Goal: Task Accomplishment & Management: Complete application form

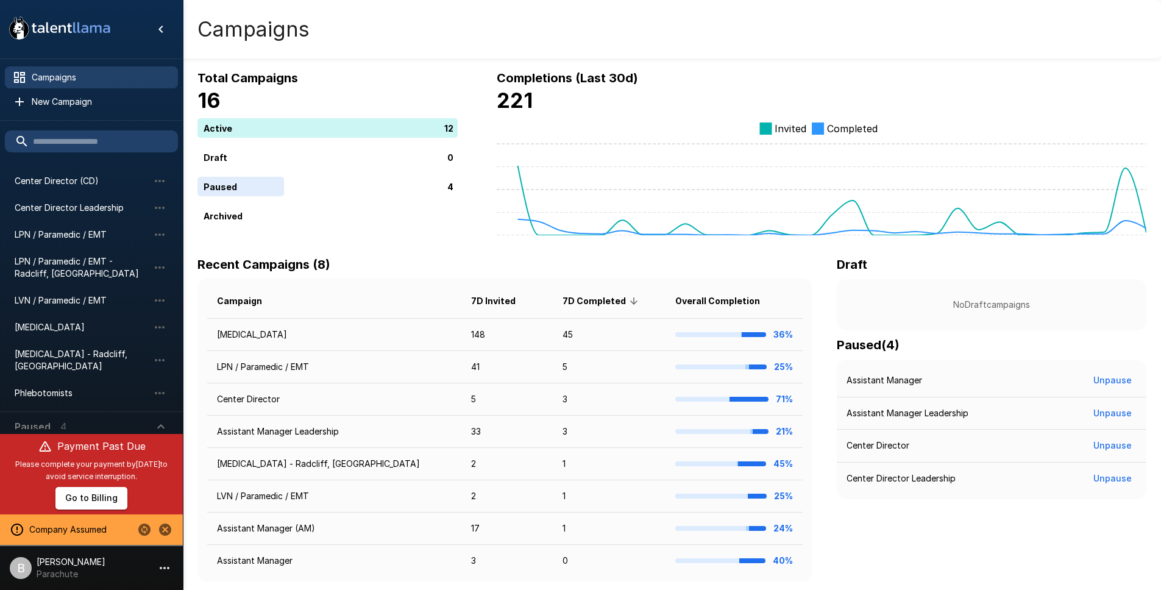
scroll to position [2, 0]
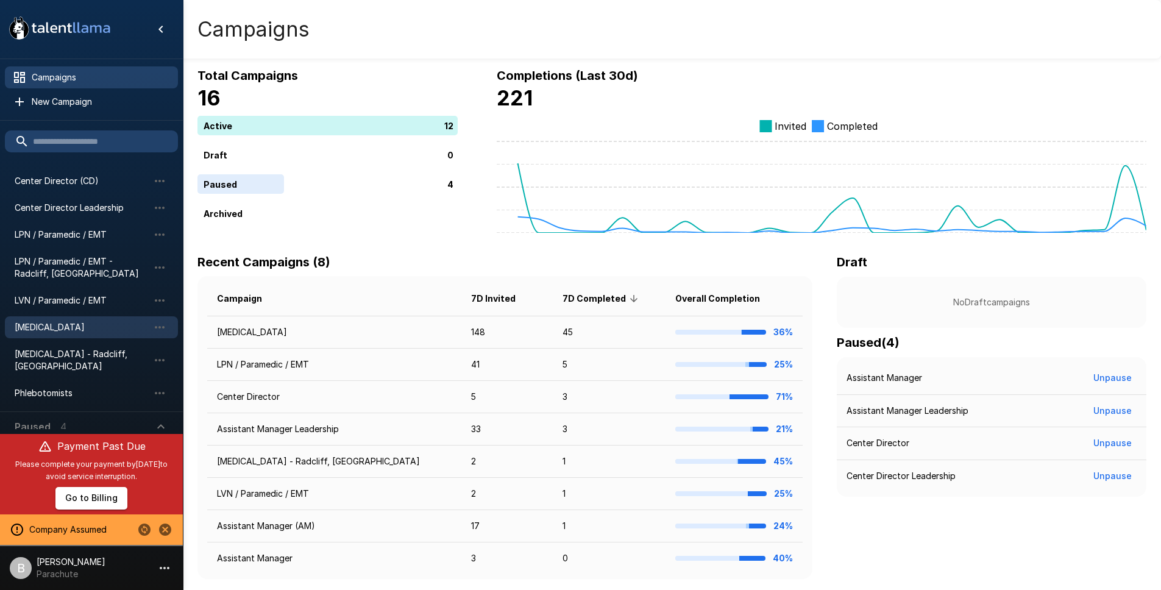
click at [74, 329] on span "Phlebotomist" at bounding box center [82, 327] width 134 height 12
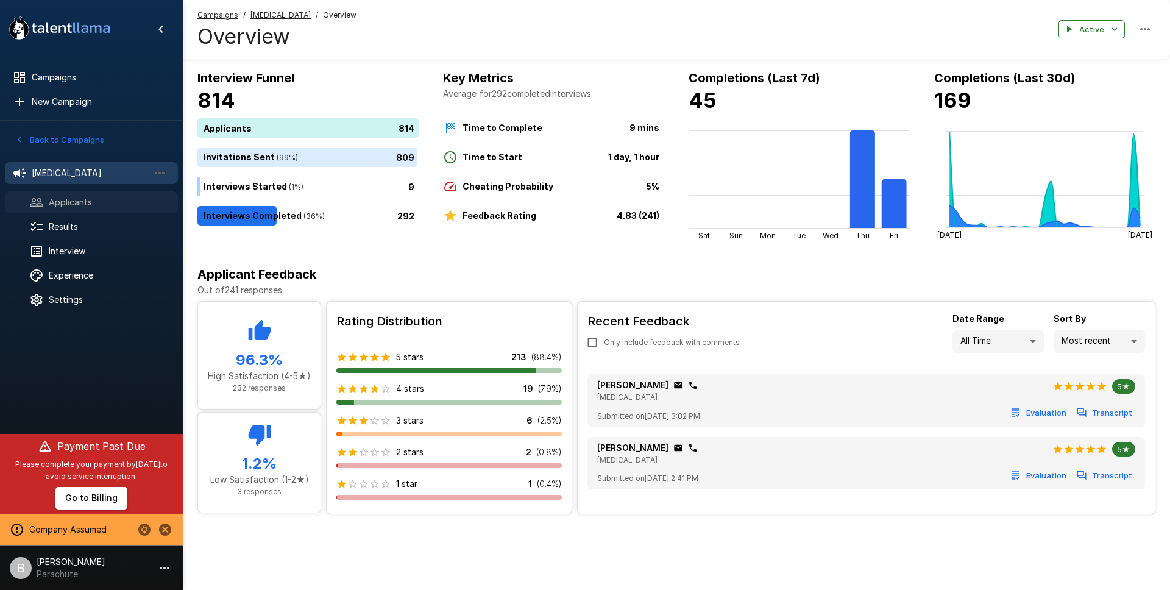
click at [61, 205] on span "Applicants" at bounding box center [108, 202] width 119 height 12
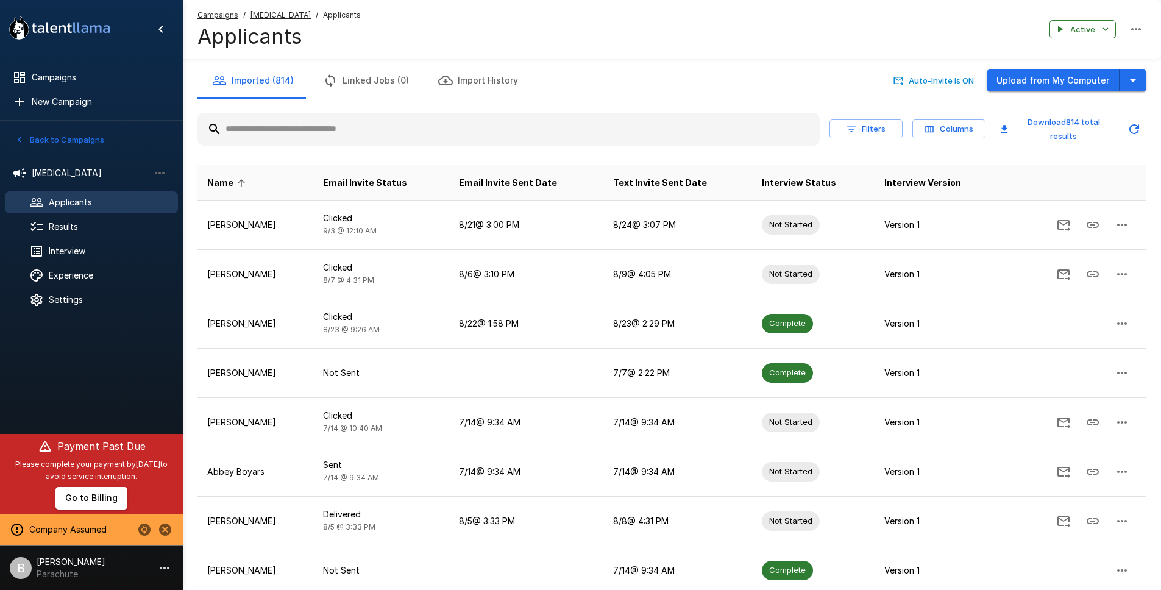
click at [306, 126] on input "text" at bounding box center [508, 129] width 622 height 22
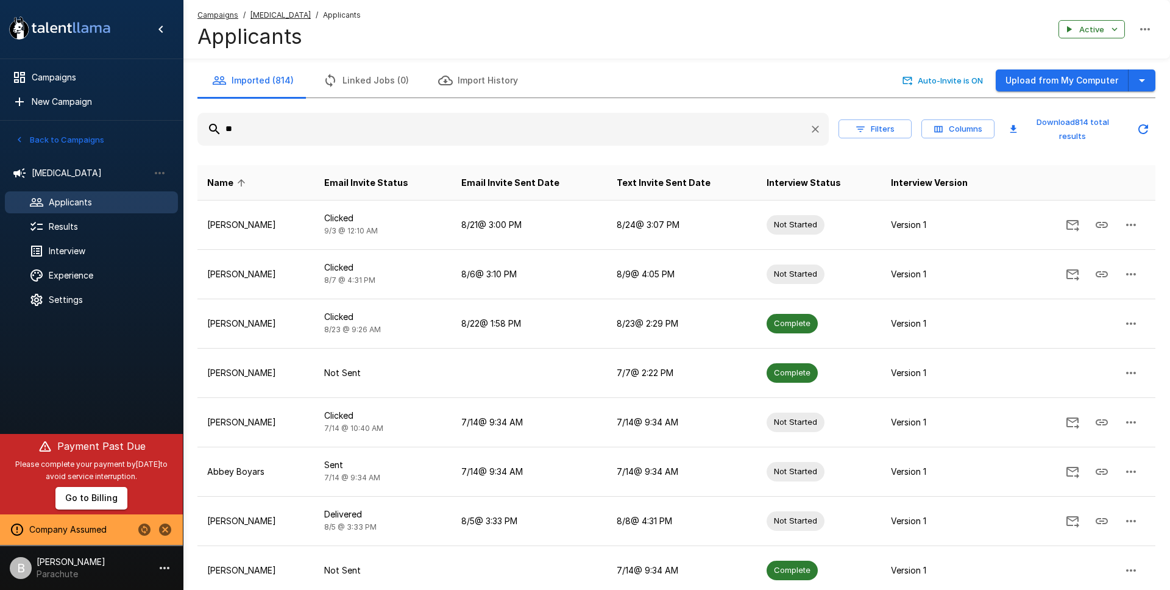
type input "*"
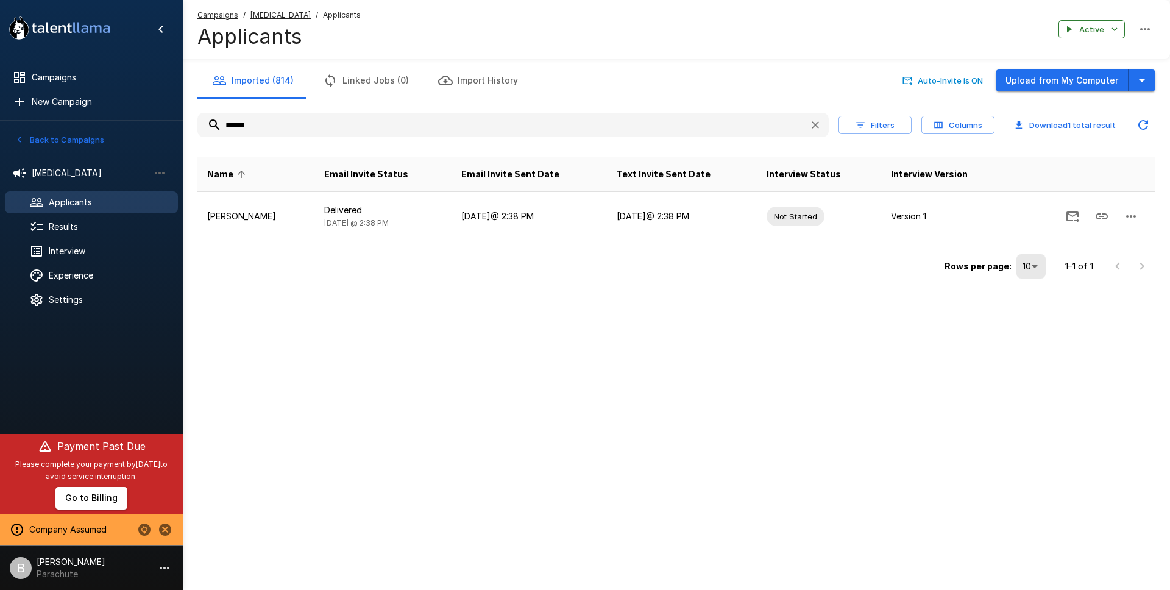
type input "******"
click at [167, 529] on icon "Stop assuming this company" at bounding box center [165, 529] width 12 height 12
click at [162, 528] on icon "Stop assuming this company" at bounding box center [165, 529] width 12 height 12
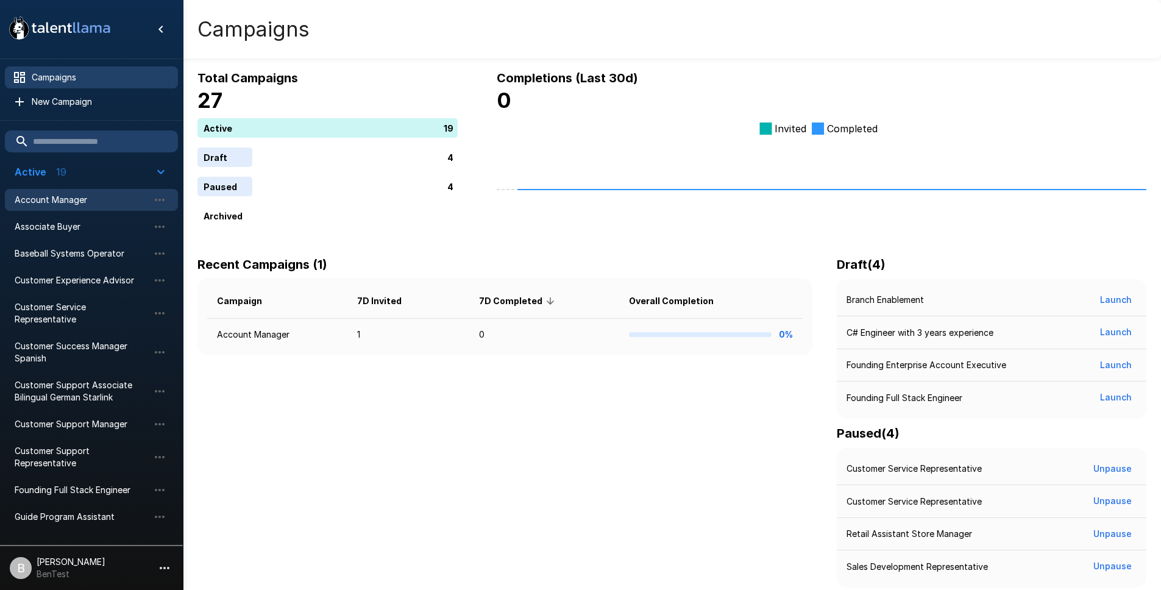
click at [85, 204] on span "Account Manager" at bounding box center [82, 200] width 134 height 12
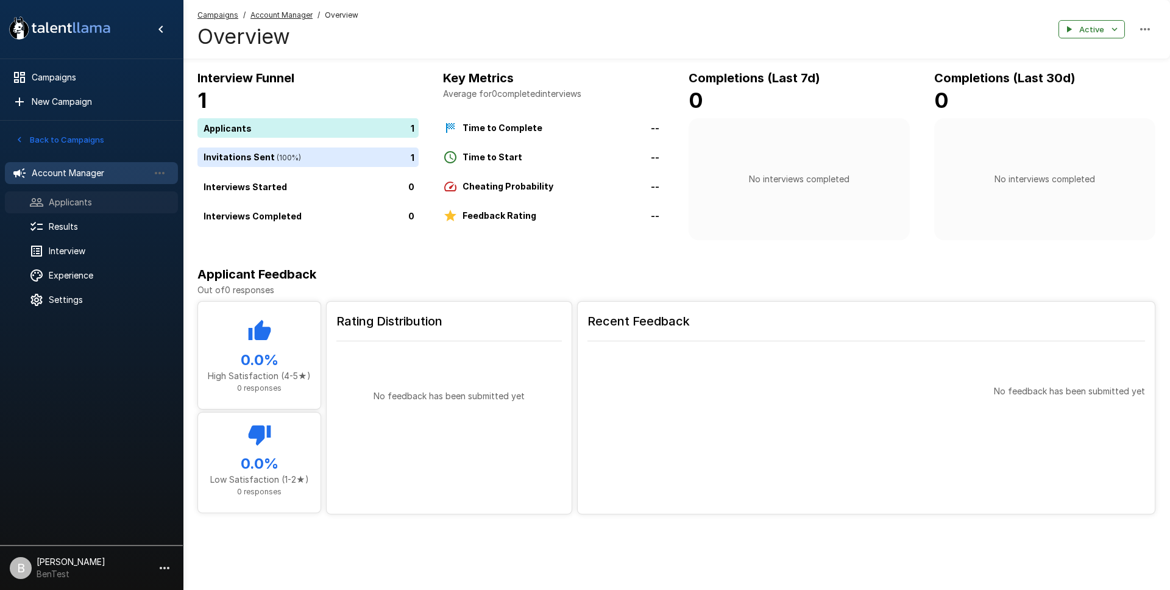
click at [73, 196] on span "Applicants" at bounding box center [108, 202] width 119 height 12
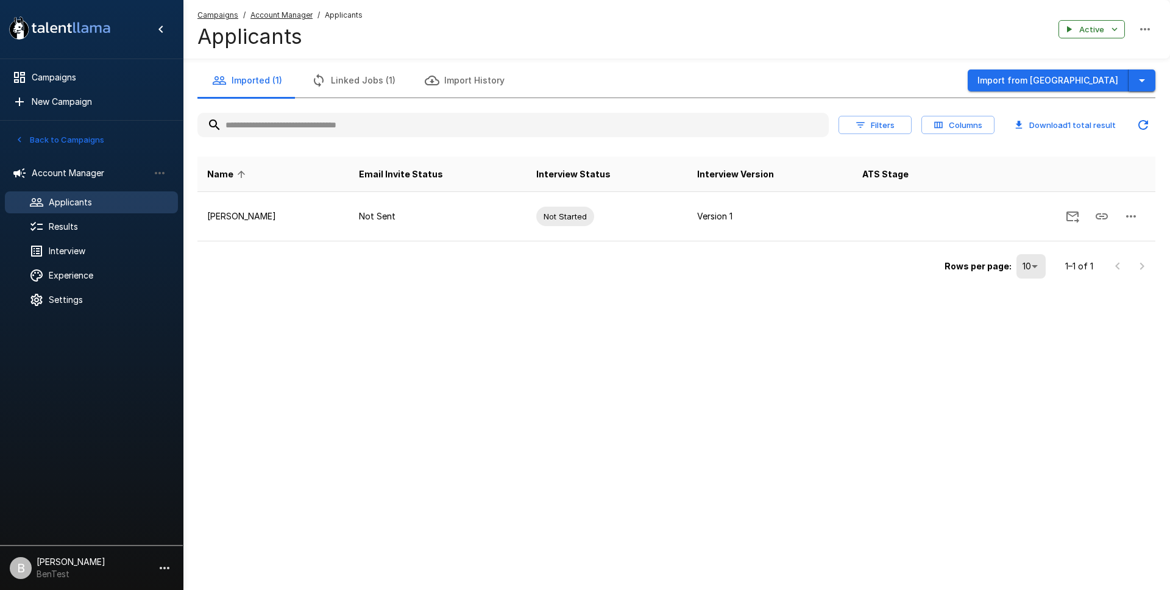
click at [1139, 80] on icon "button" at bounding box center [1141, 80] width 15 height 15
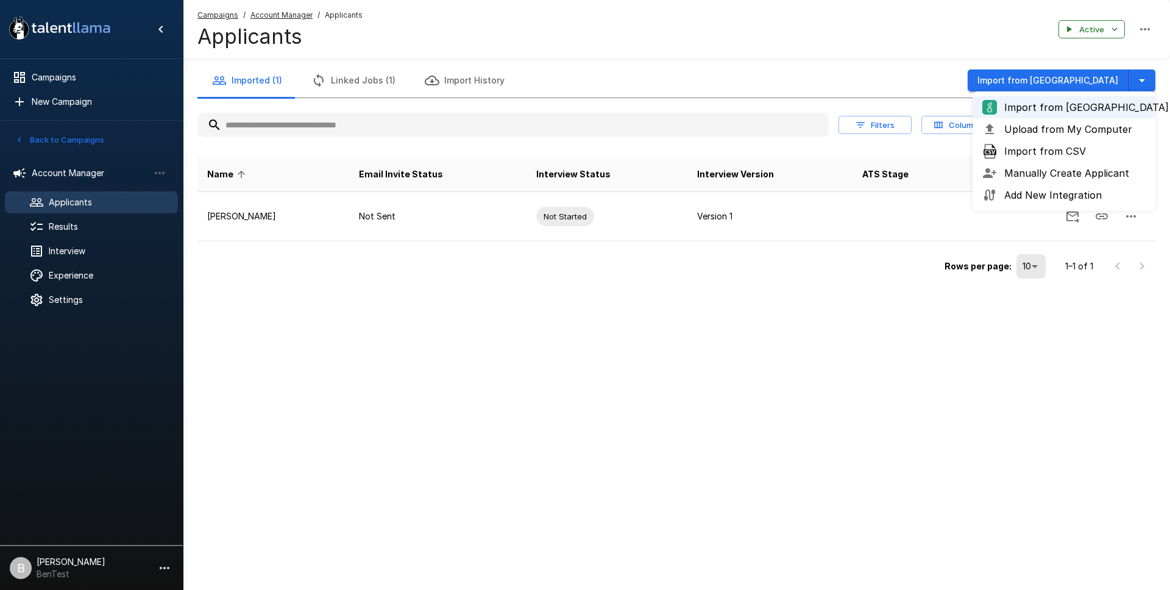
click at [1074, 178] on span "Manually Create Applicant" at bounding box center [1074, 173] width 141 height 15
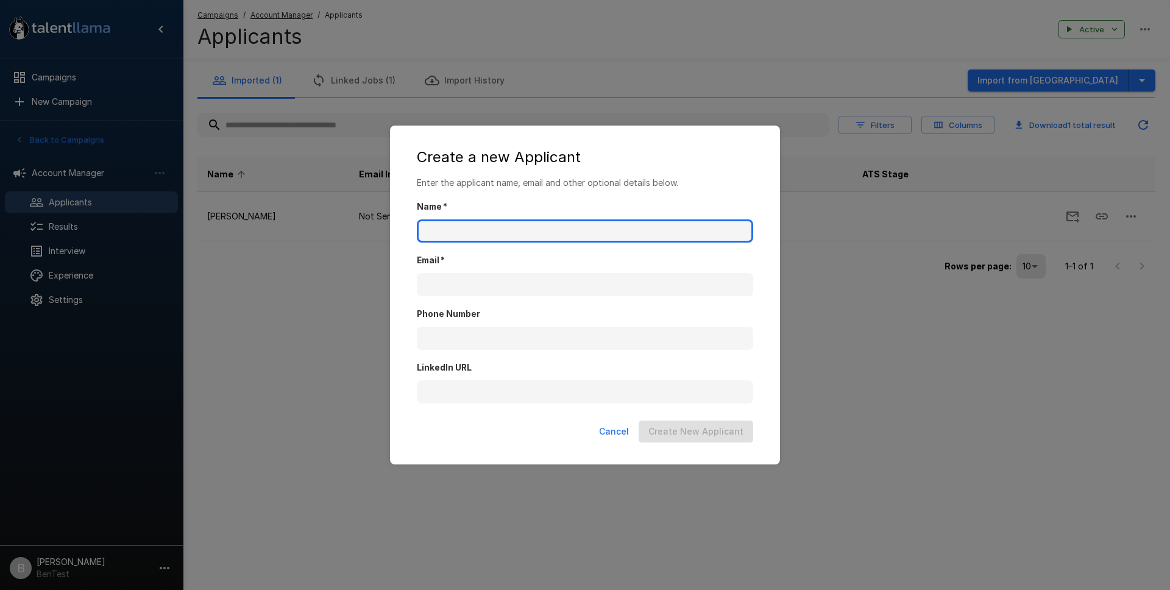
click at [504, 238] on input "Name   *" at bounding box center [585, 230] width 336 height 23
type input "**********"
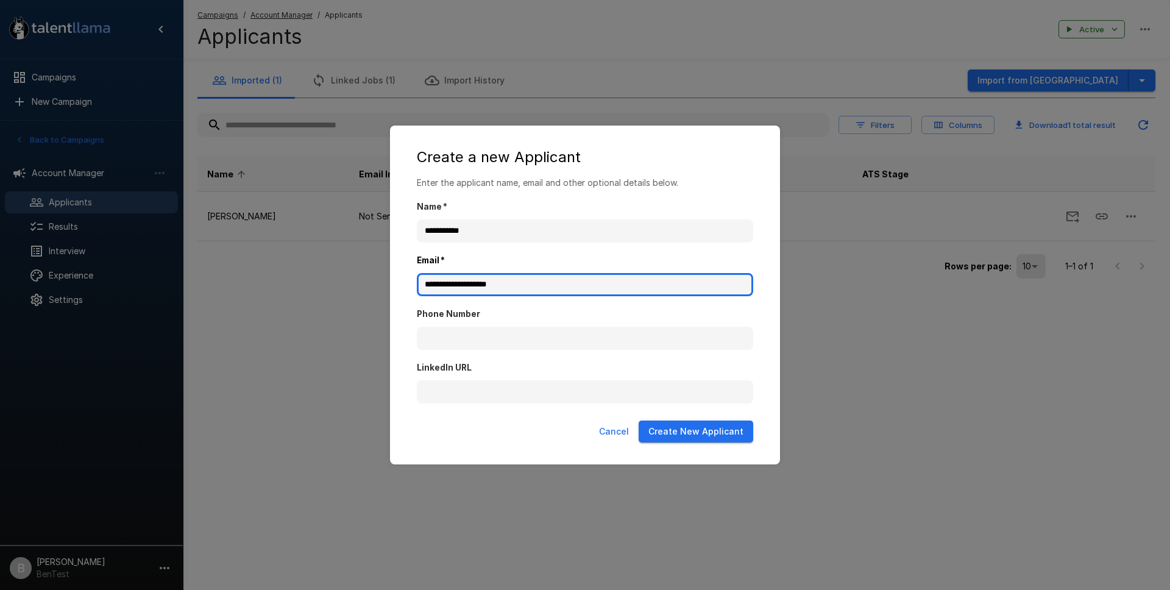
type input "**********"
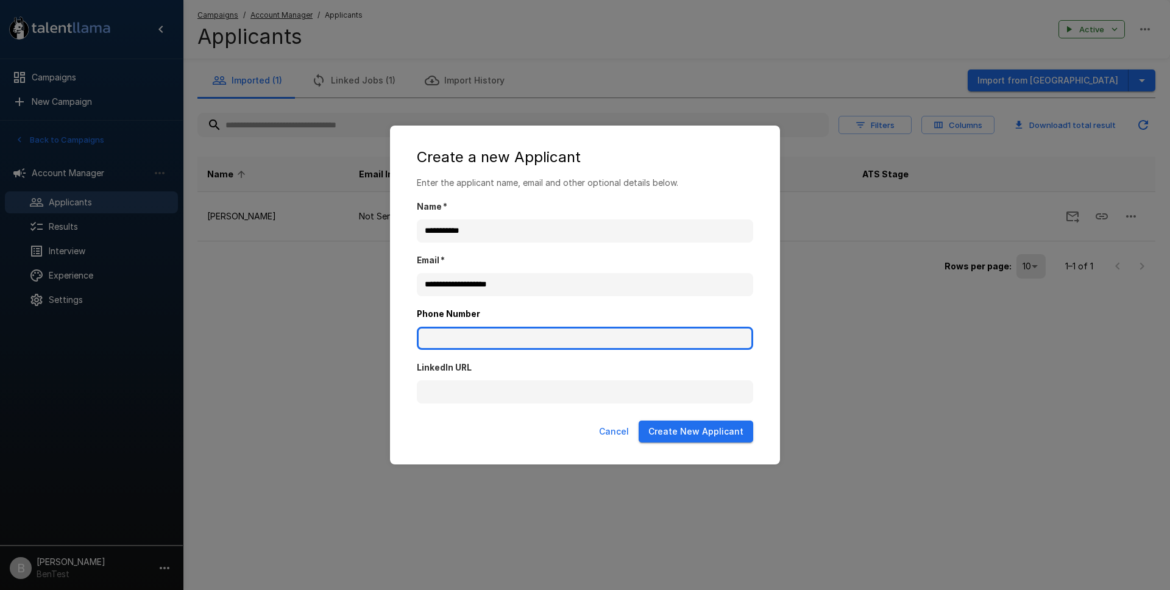
paste input "**********"
type input "**********"
click at [613, 430] on button "Cancel" at bounding box center [614, 431] width 40 height 23
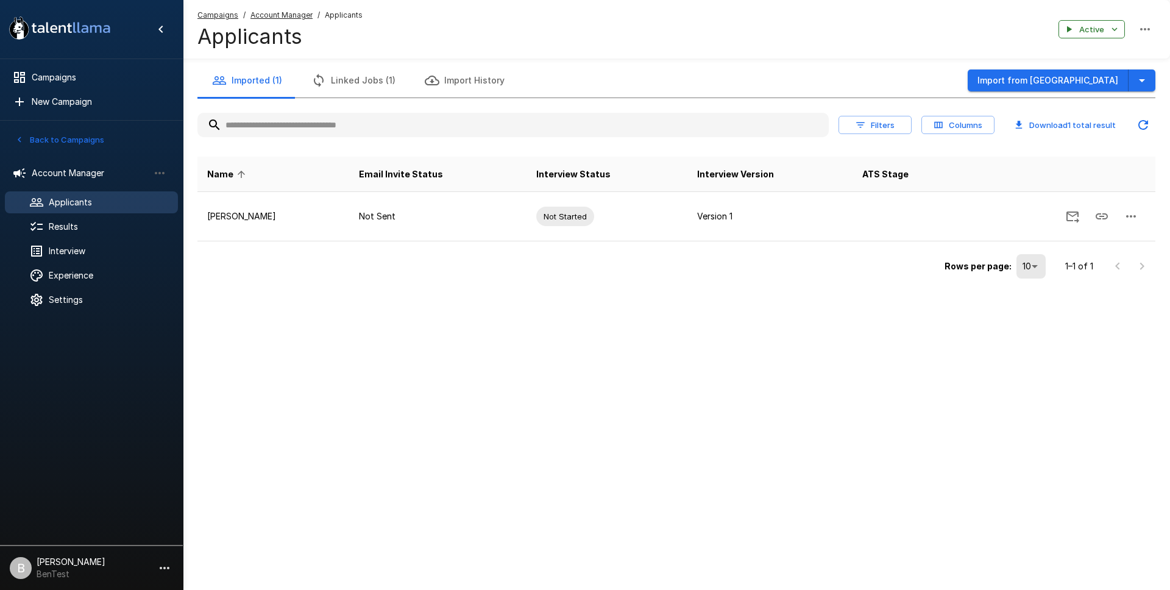
click at [291, 15] on u "Account Manager" at bounding box center [281, 14] width 62 height 9
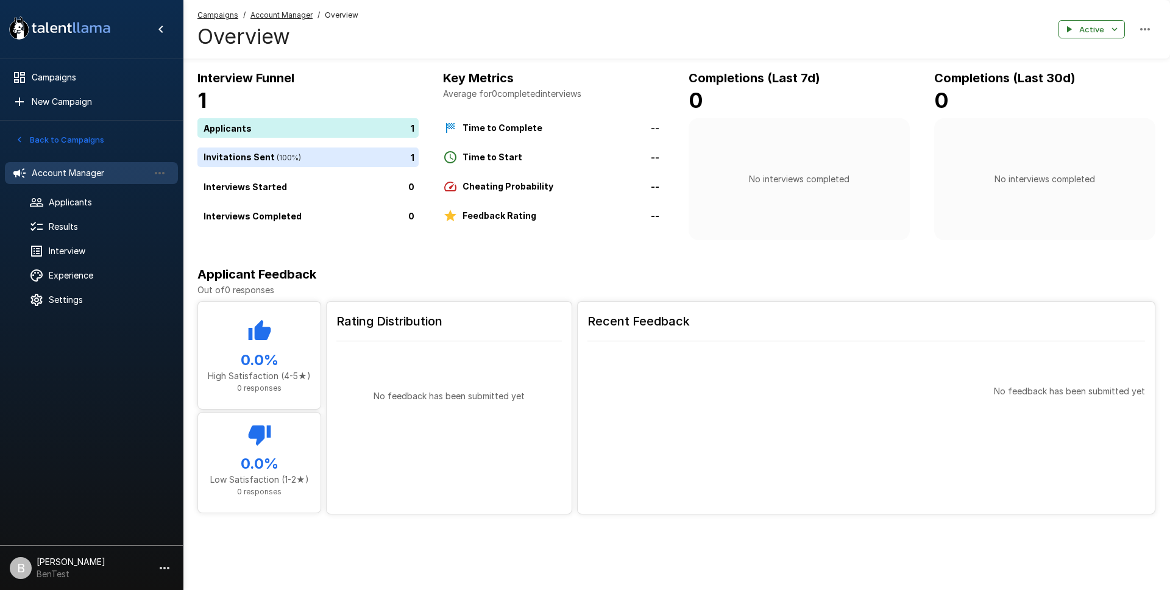
click at [56, 312] on ul "Account Manager Applicants Results Interview Experience Settings" at bounding box center [91, 235] width 183 height 166
click at [68, 300] on span "Settings" at bounding box center [108, 300] width 119 height 12
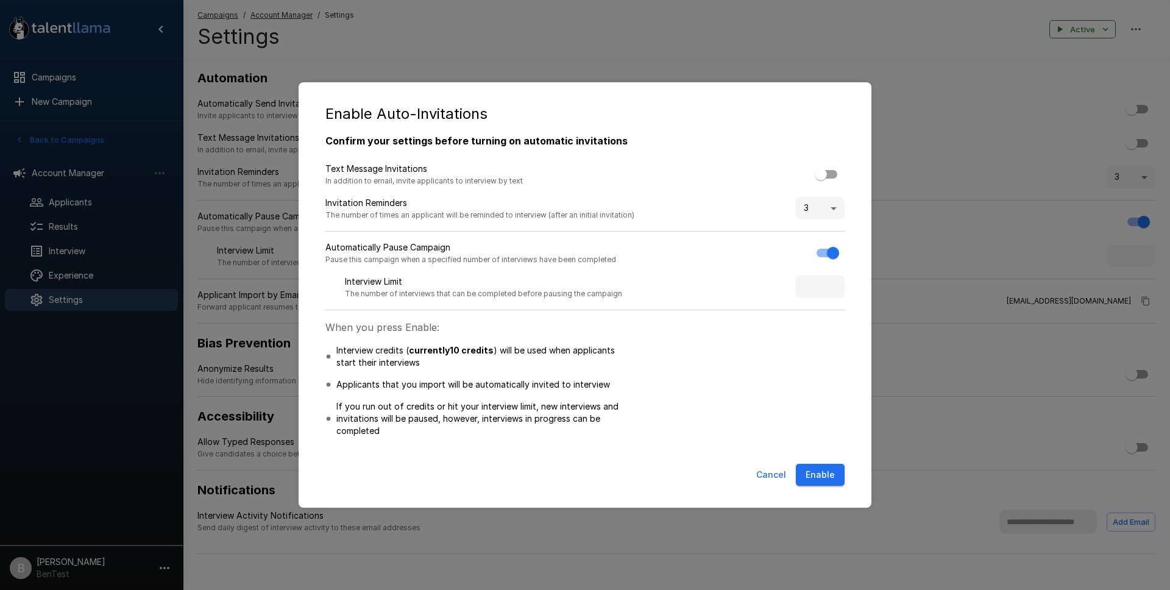
click at [1124, 135] on div "Enable Auto-Invitations Confirm your settings before turning on automatic invit…" at bounding box center [585, 295] width 1170 height 590
click at [827, 207] on body ".st0{fill:#FFFFFF;} .st1{fill:#76a4ed;} Campaigns New Campaign Active 19 Accoun…" at bounding box center [589, 295] width 1179 height 590
click at [818, 232] on li "None" at bounding box center [820, 235] width 49 height 22
type input "*"
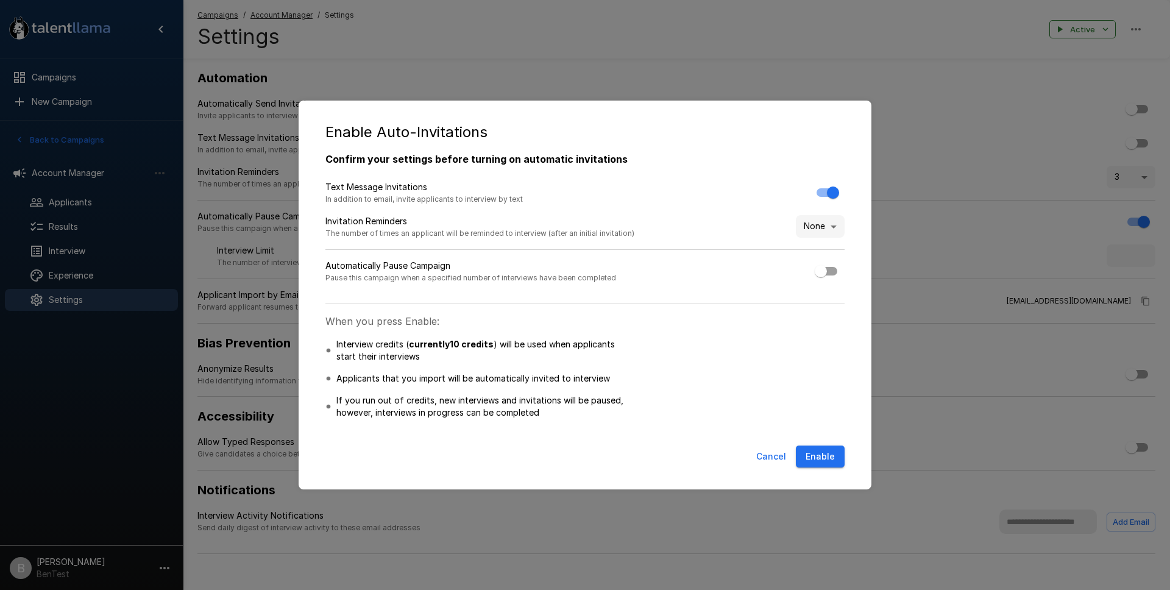
click at [824, 446] on button "Enable" at bounding box center [820, 456] width 49 height 23
type input "*"
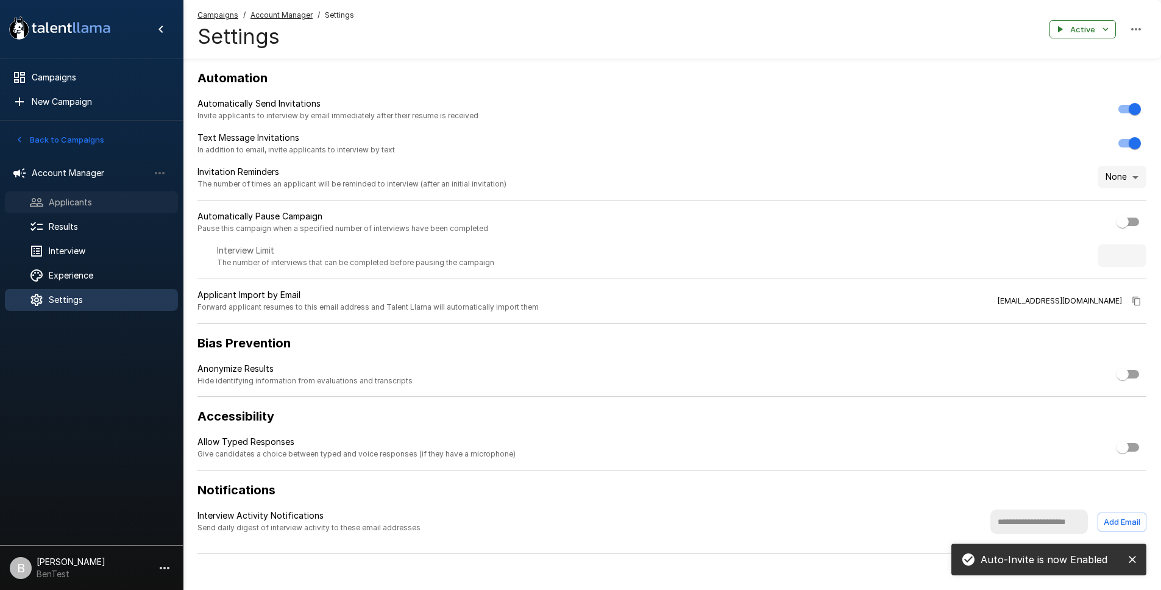
click at [78, 203] on span "Applicants" at bounding box center [108, 202] width 119 height 12
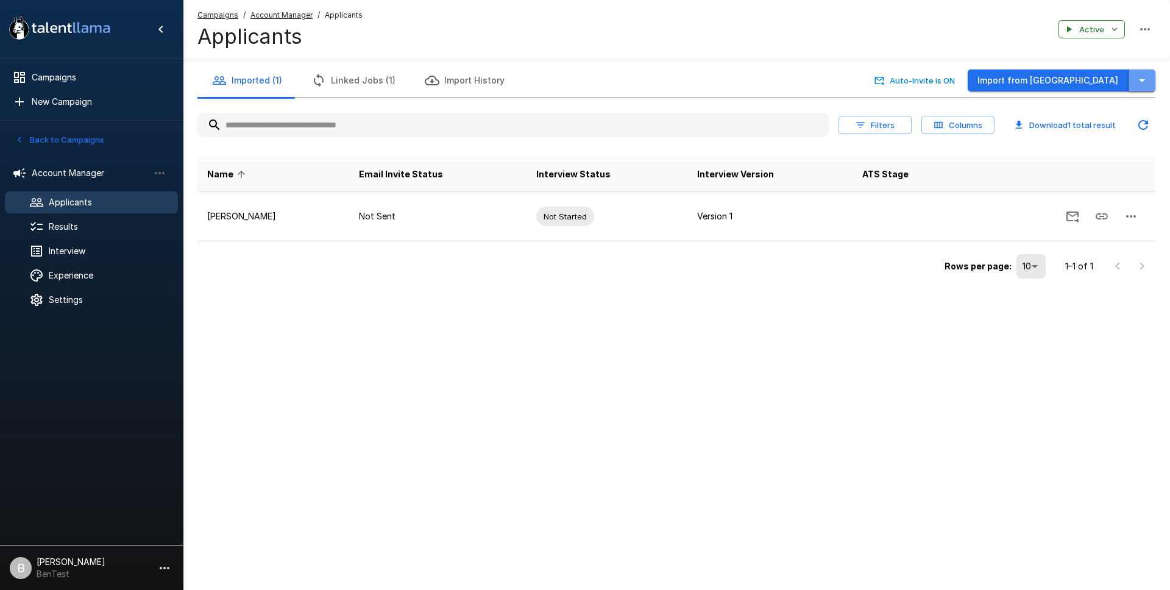
click at [1140, 88] on button "button" at bounding box center [1141, 80] width 27 height 23
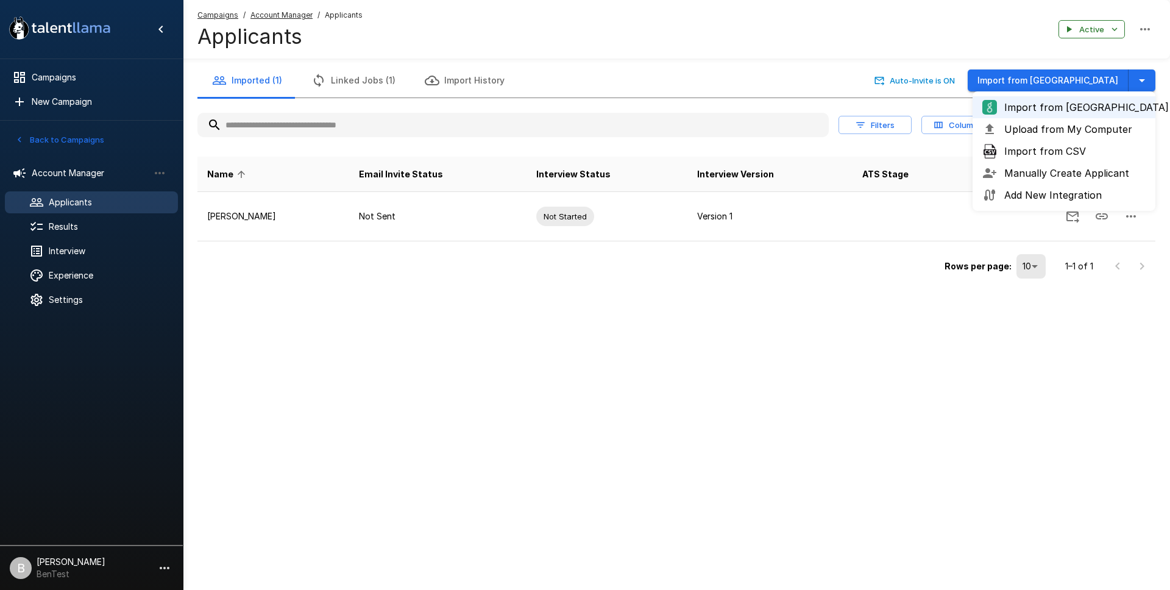
click at [1085, 175] on span "Manually Create Applicant" at bounding box center [1074, 173] width 141 height 15
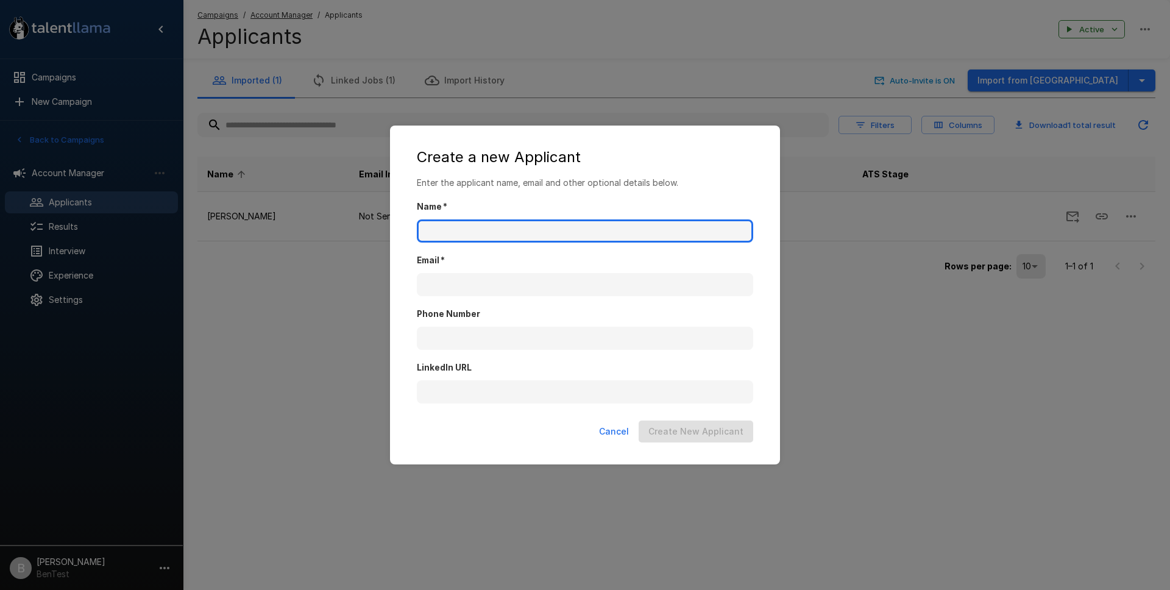
click at [567, 222] on input "Name   *" at bounding box center [585, 230] width 336 height 23
type input "**********"
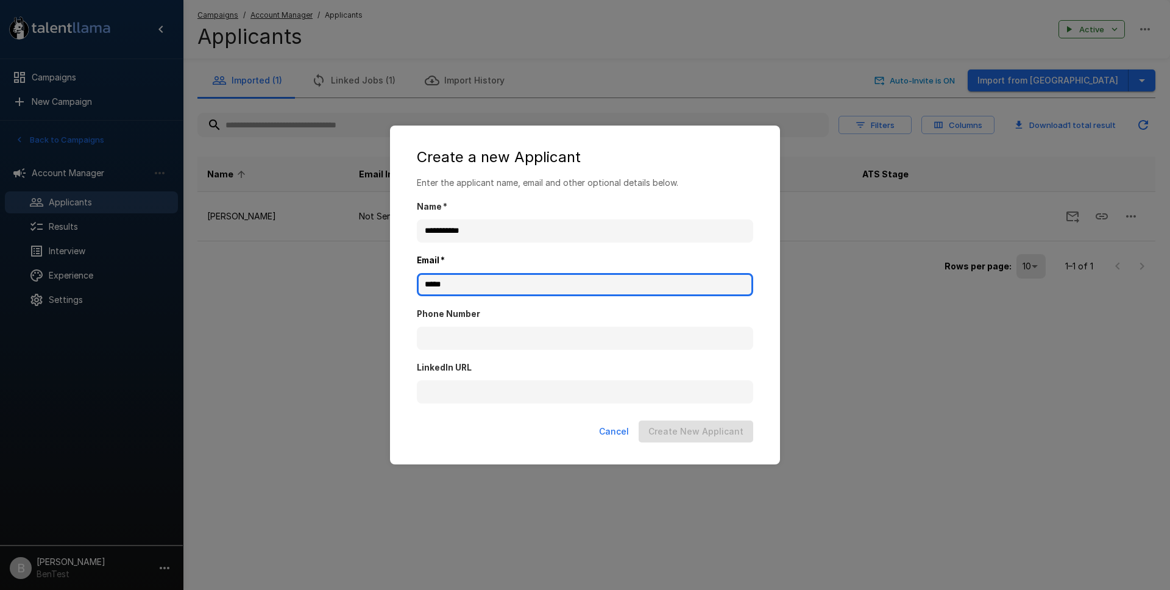
type input "**********"
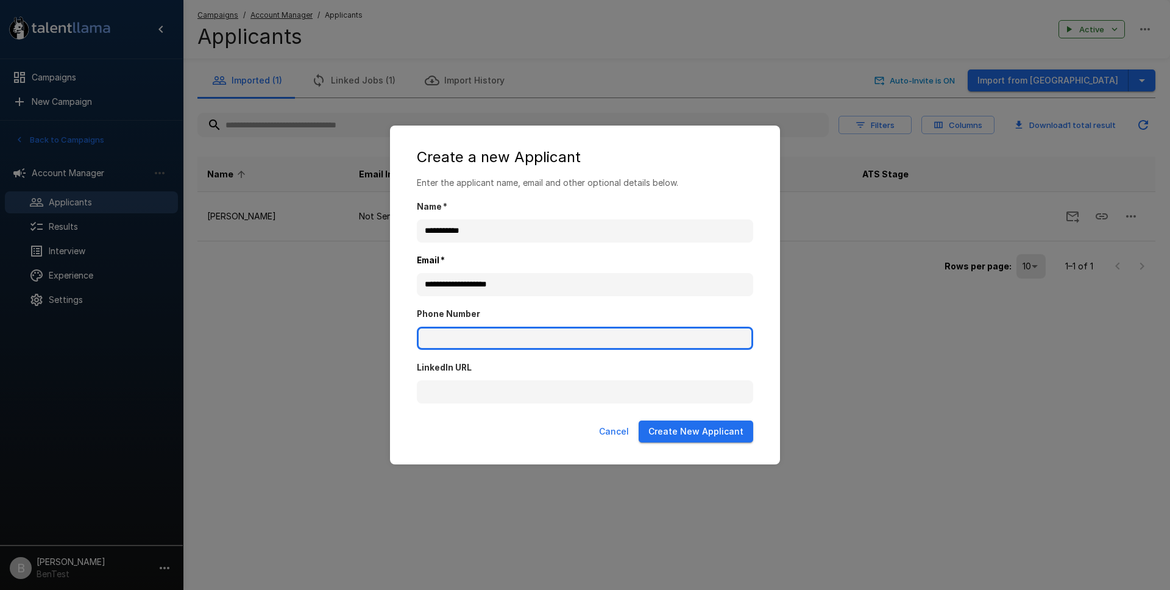
click at [513, 328] on input "Phone Number" at bounding box center [585, 338] width 336 height 23
paste input "**********"
type input "**********"
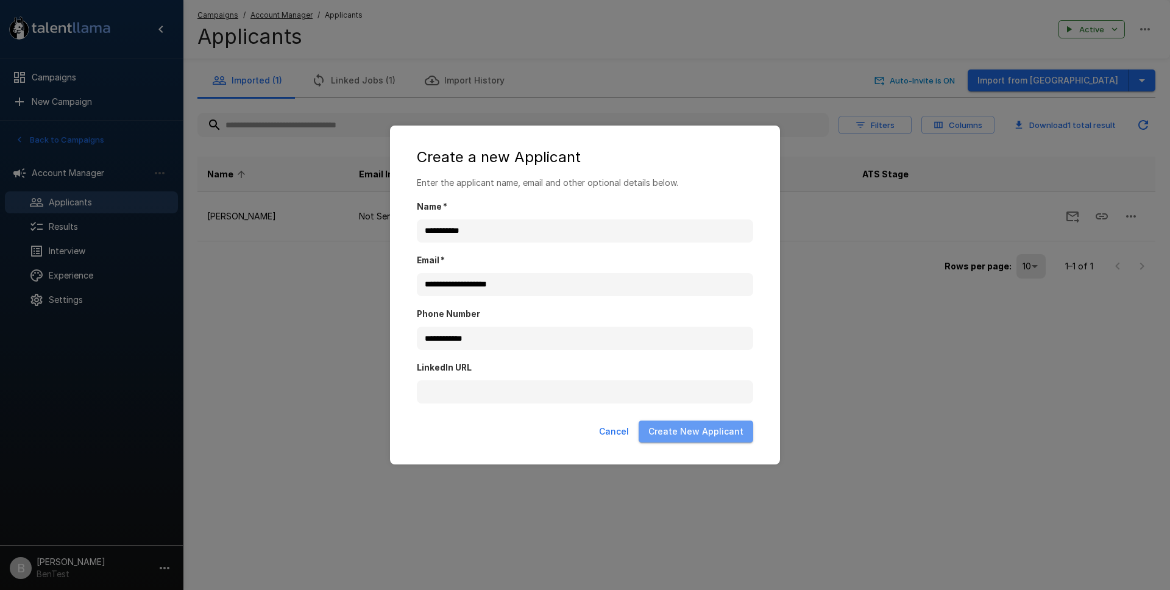
click at [703, 442] on button "Create New Applicant" at bounding box center [696, 431] width 115 height 23
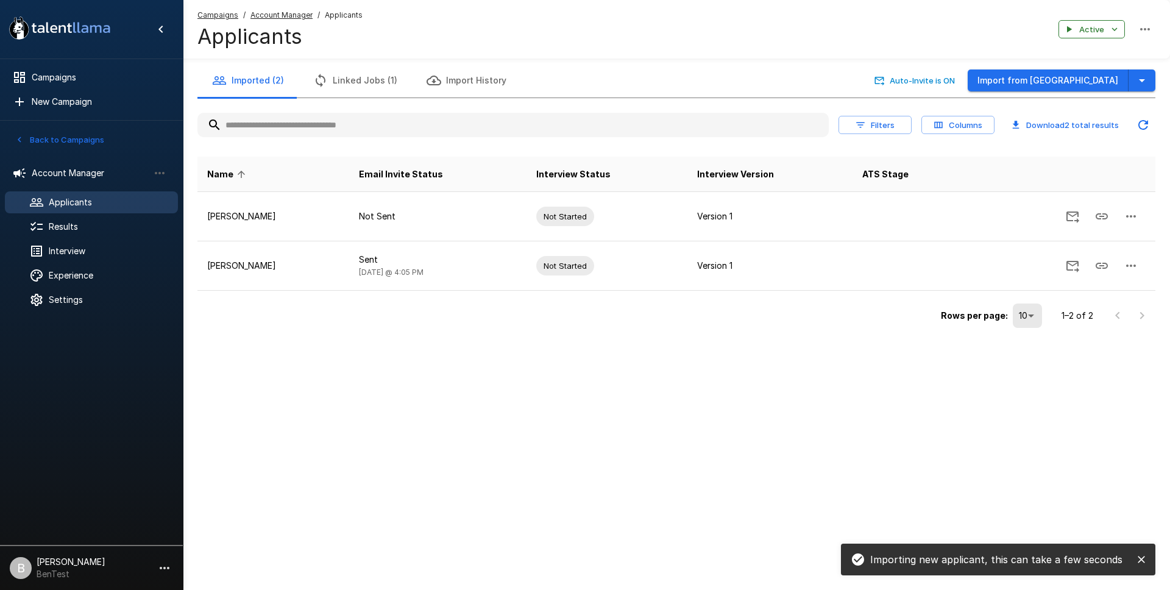
click at [970, 130] on button "Columns" at bounding box center [957, 125] width 73 height 19
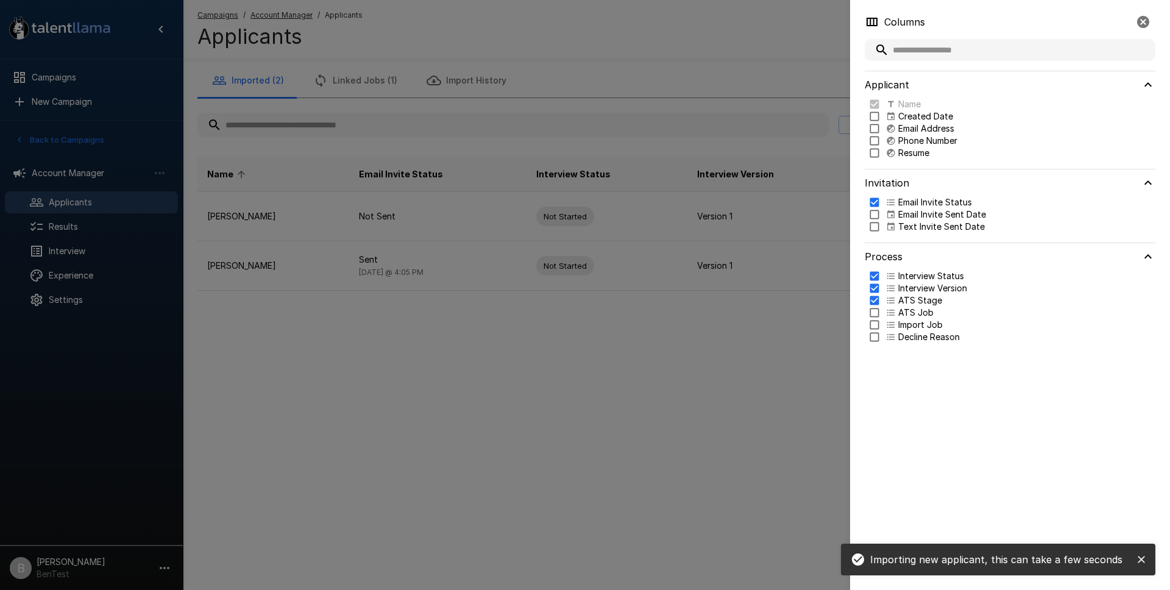
click at [935, 209] on p "Email Invite Sent Date" at bounding box center [942, 214] width 88 height 12
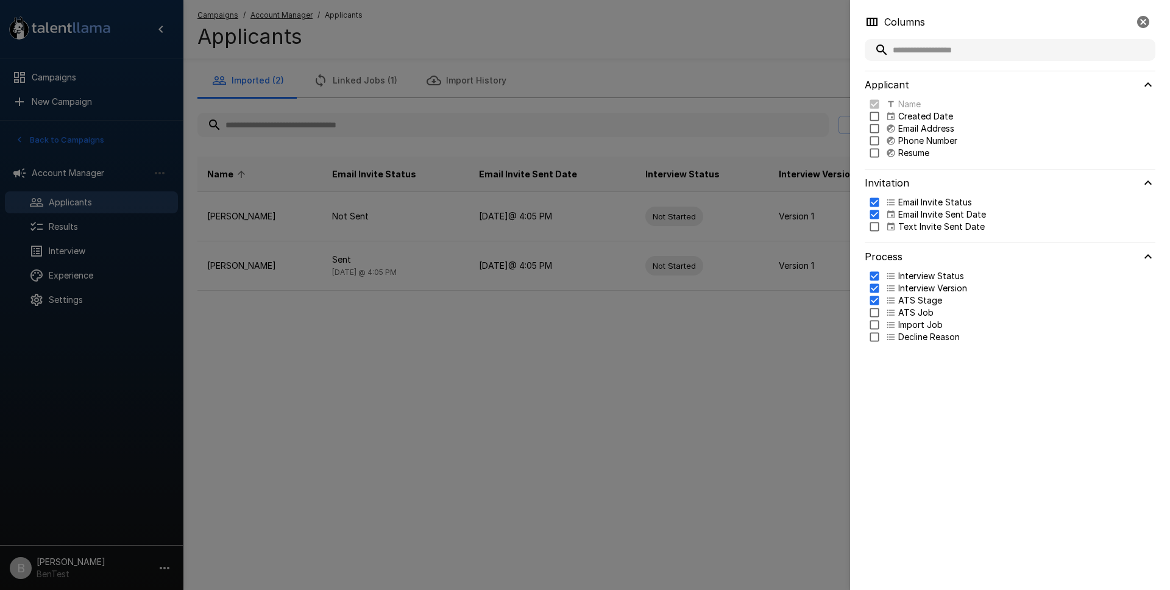
click at [933, 225] on p "Text Invite Sent Date" at bounding box center [941, 227] width 87 height 12
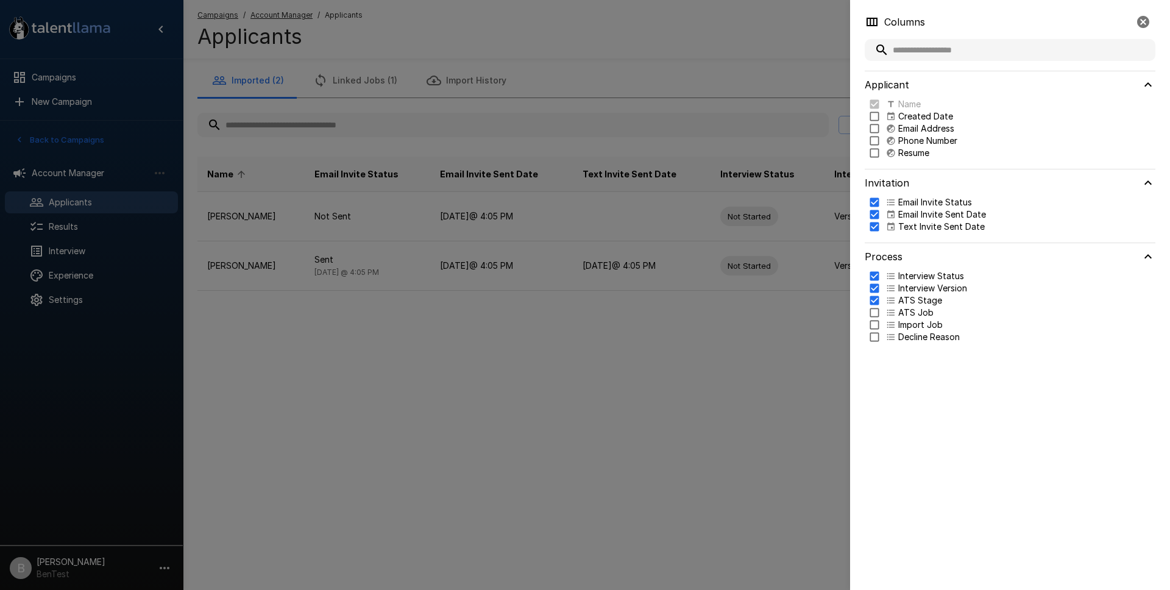
click at [598, 61] on div at bounding box center [585, 295] width 1170 height 590
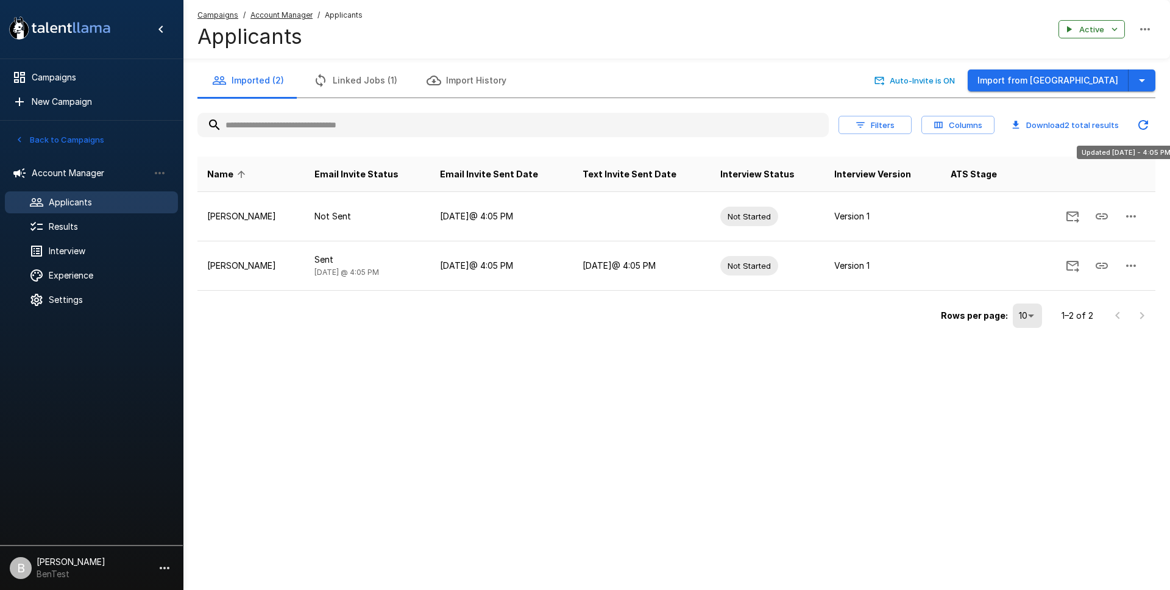
click at [1147, 118] on icon "Updated Today - 4:05 PM" at bounding box center [1143, 125] width 15 height 15
click at [343, 89] on button "Linked Jobs (1)" at bounding box center [355, 80] width 113 height 34
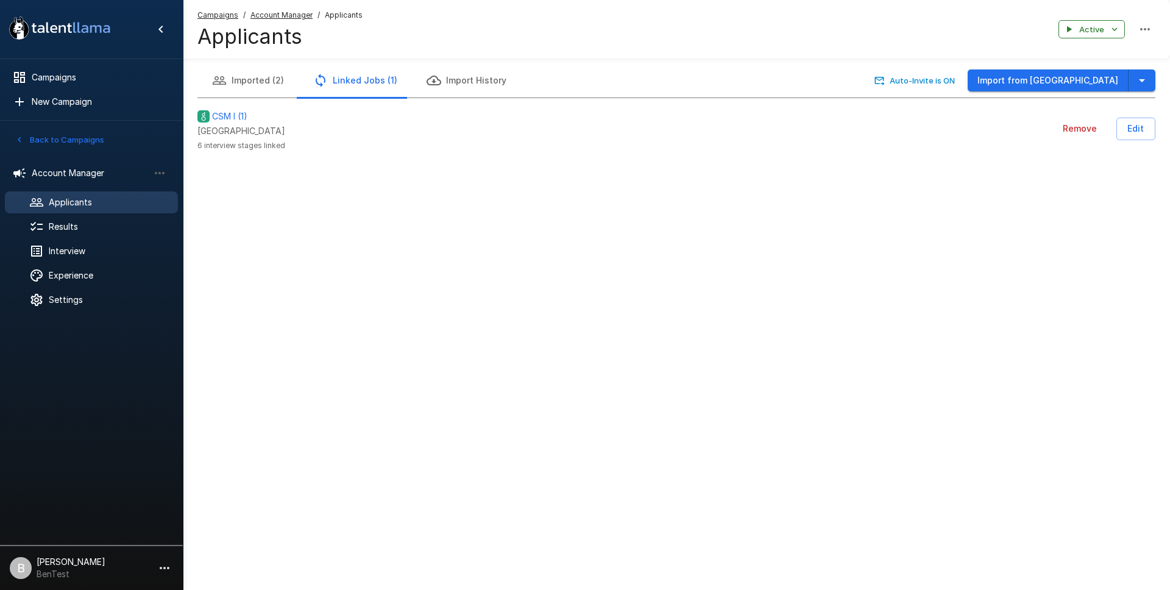
click at [255, 78] on button "Imported (2)" at bounding box center [247, 80] width 101 height 34
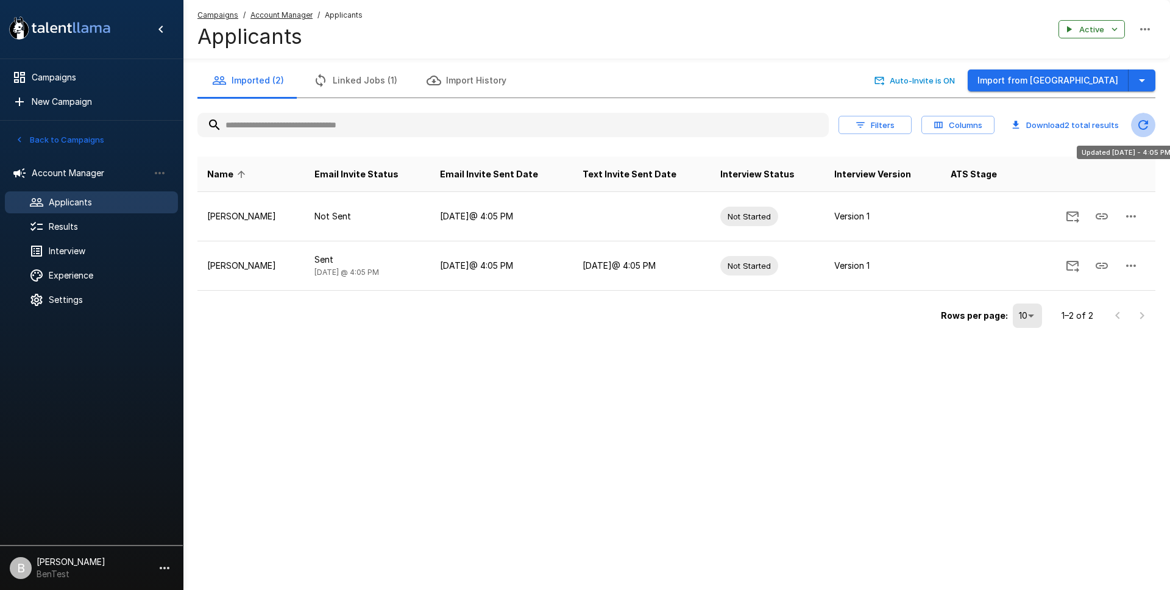
click at [1145, 123] on icon "Updated Today - 4:05 PM" at bounding box center [1143, 125] width 10 height 10
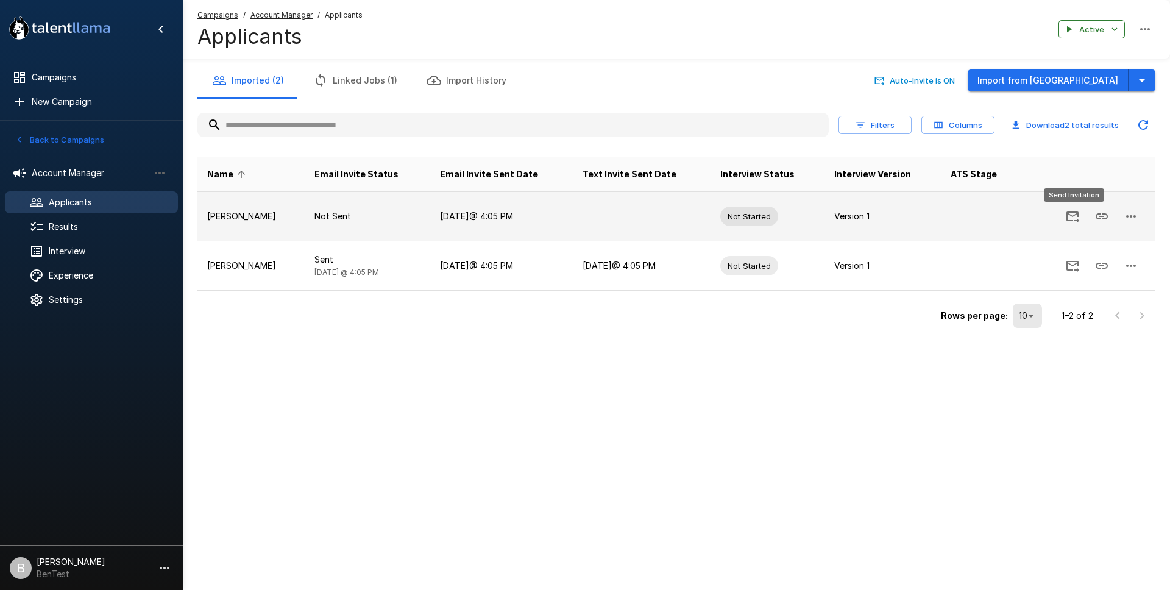
click at [1072, 216] on icon "Send Invitation" at bounding box center [1072, 217] width 13 height 12
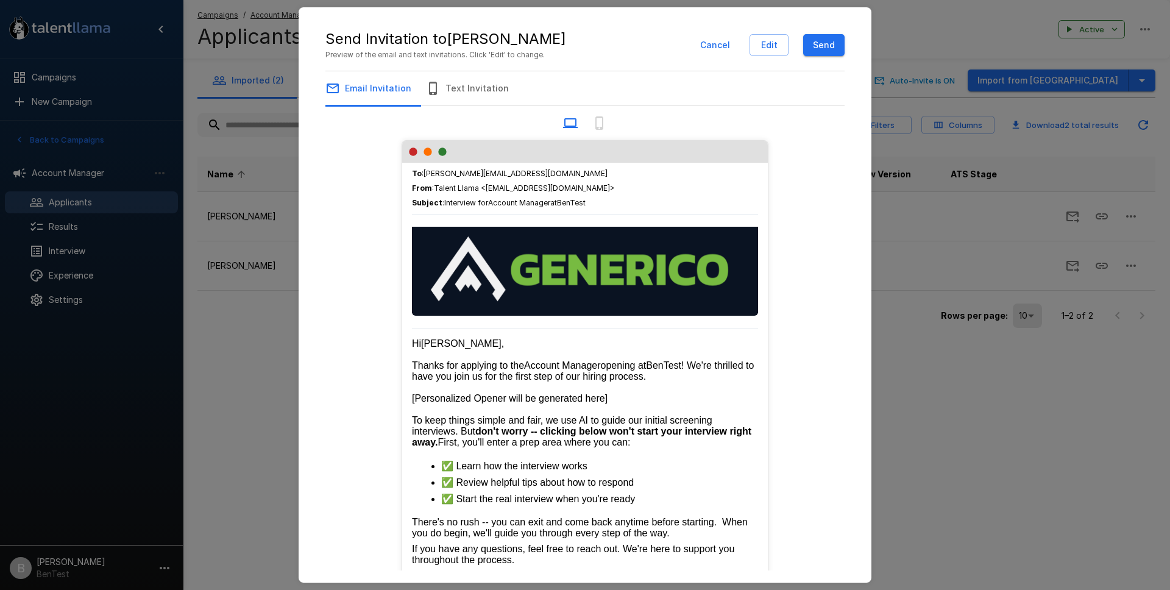
click at [468, 88] on button "Text Invitation" at bounding box center [467, 88] width 112 height 34
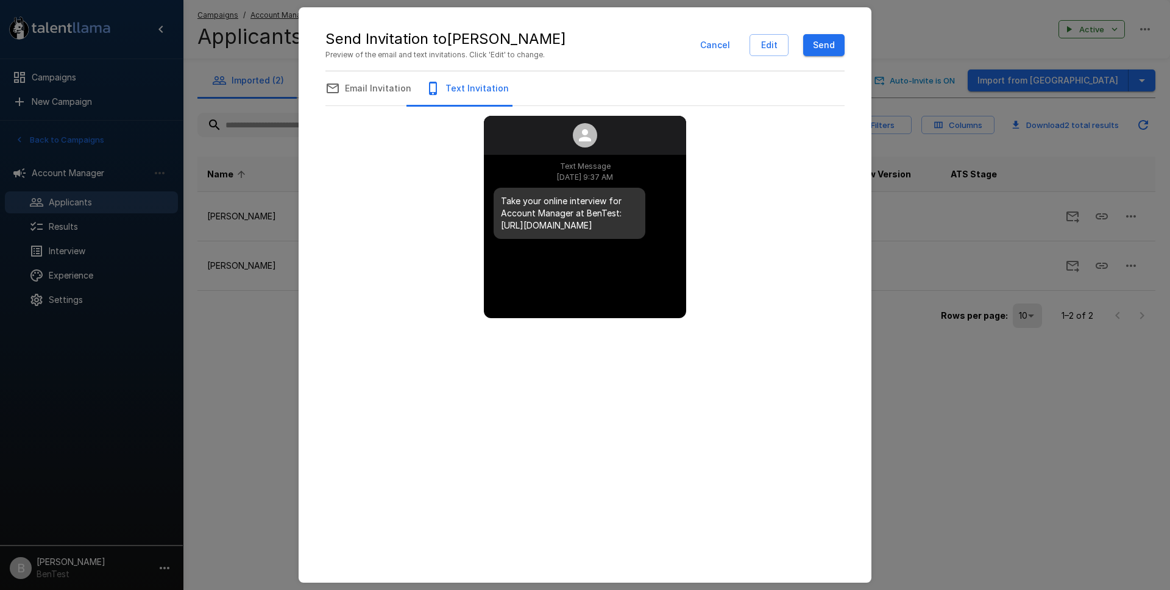
click at [835, 49] on button "Send" at bounding box center [823, 45] width 41 height 23
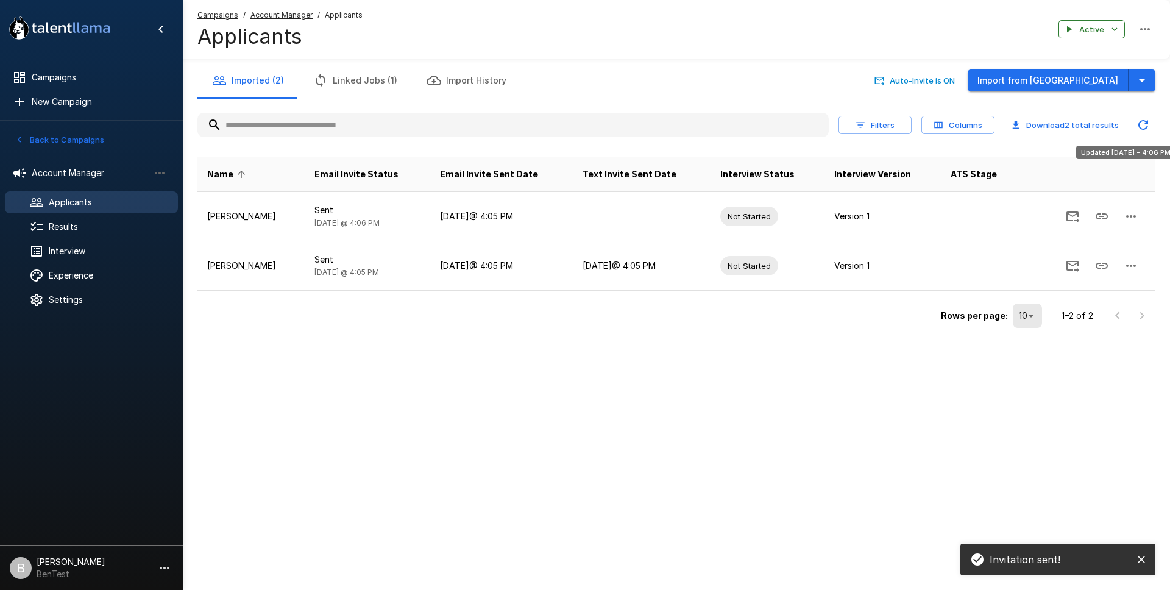
click at [1141, 127] on icon "Updated Today - 4:06 PM" at bounding box center [1143, 125] width 15 height 15
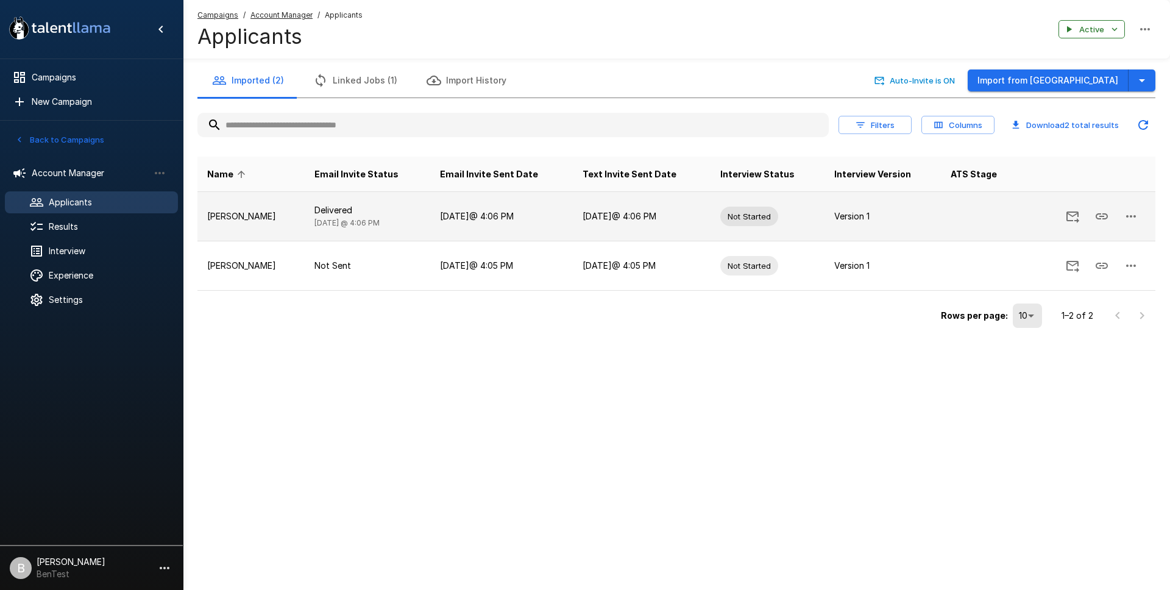
click at [1133, 214] on icon "button" at bounding box center [1131, 216] width 15 height 15
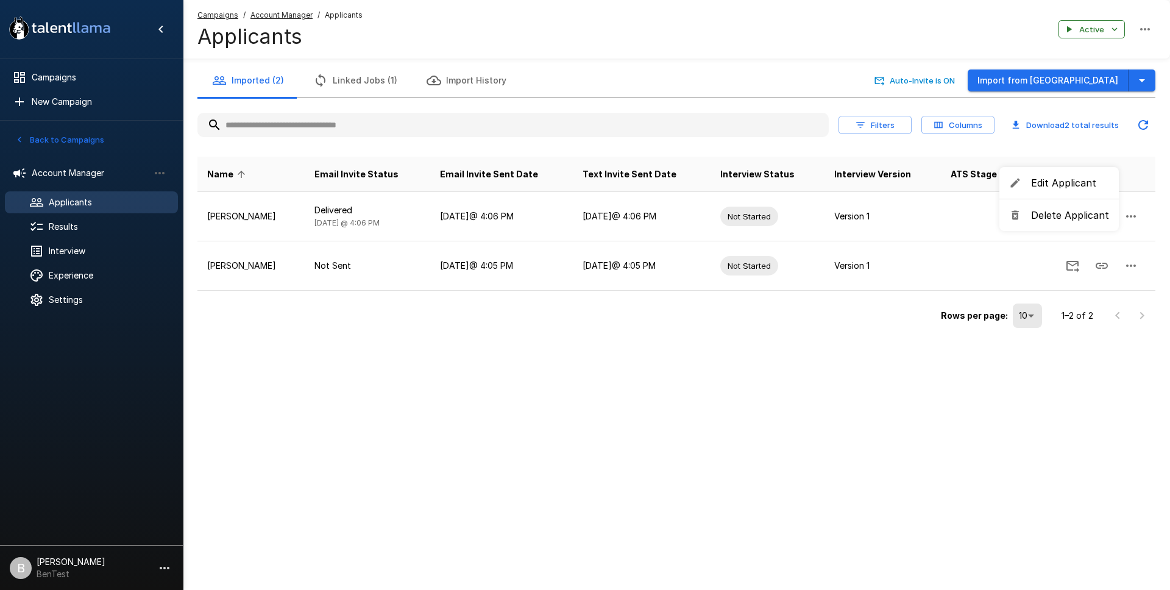
click at [1072, 215] on span "Delete Applicant" at bounding box center [1070, 215] width 78 height 15
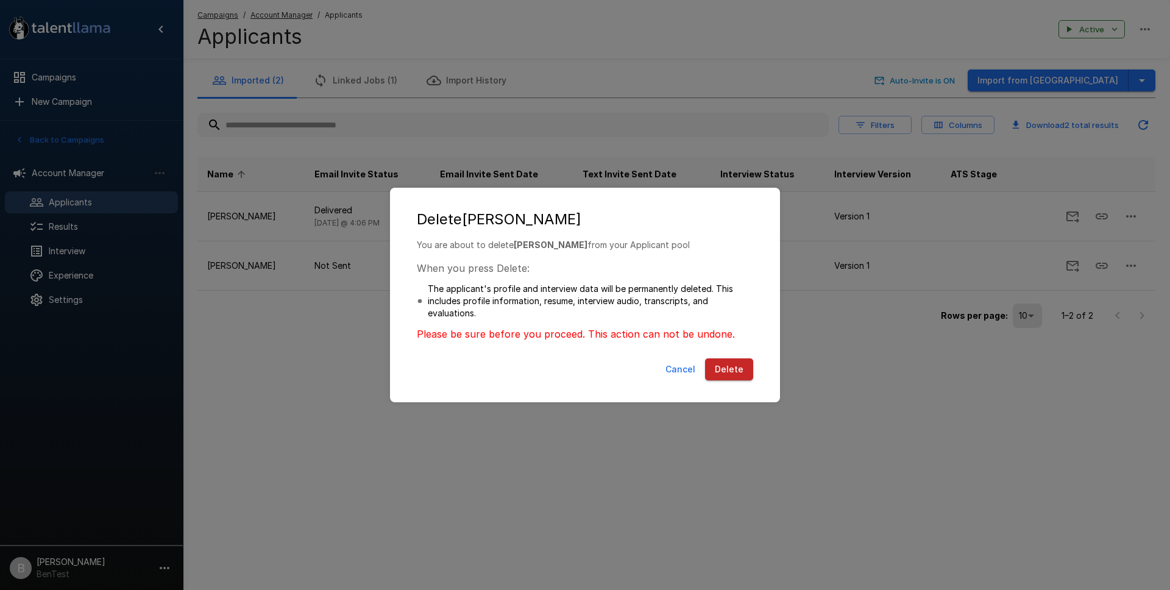
click at [726, 373] on button "Delete" at bounding box center [729, 369] width 48 height 23
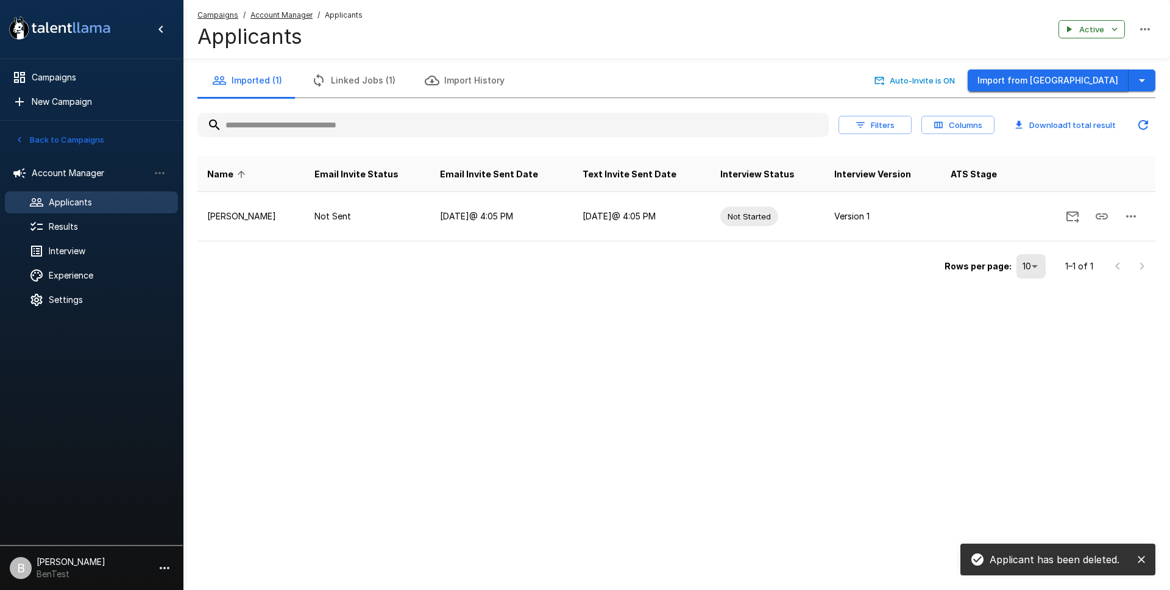
click at [1125, 87] on button "Import from [GEOGRAPHIC_DATA]" at bounding box center [1048, 80] width 161 height 23
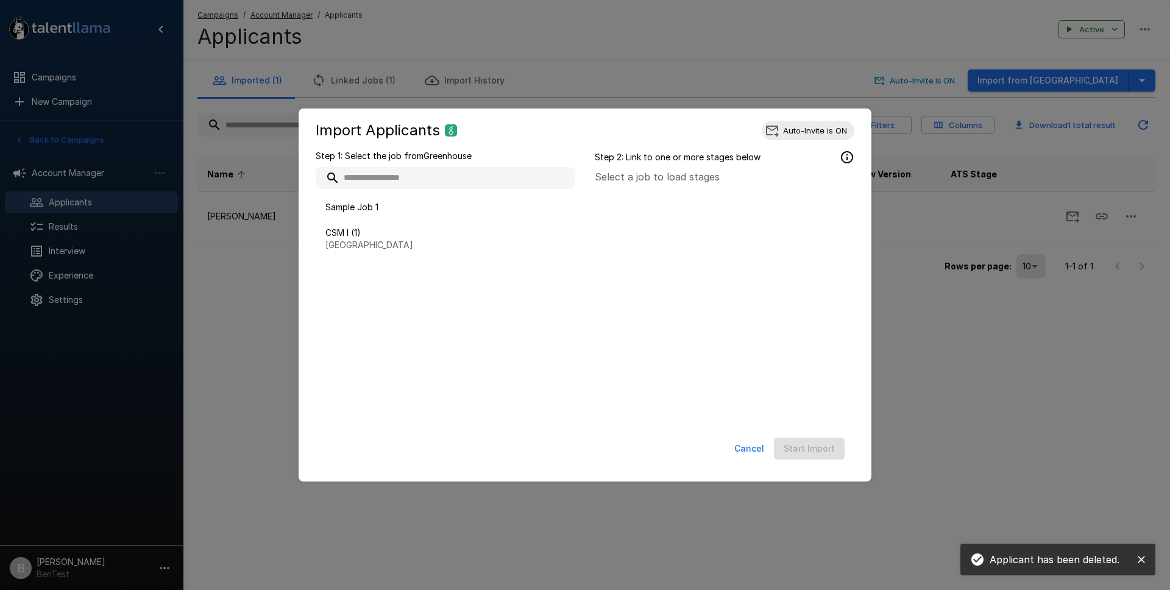
click at [848, 90] on div "Import Applicants Auto-Invite is ON Step 1: Select the job from Greenhouse Samp…" at bounding box center [585, 295] width 1170 height 590
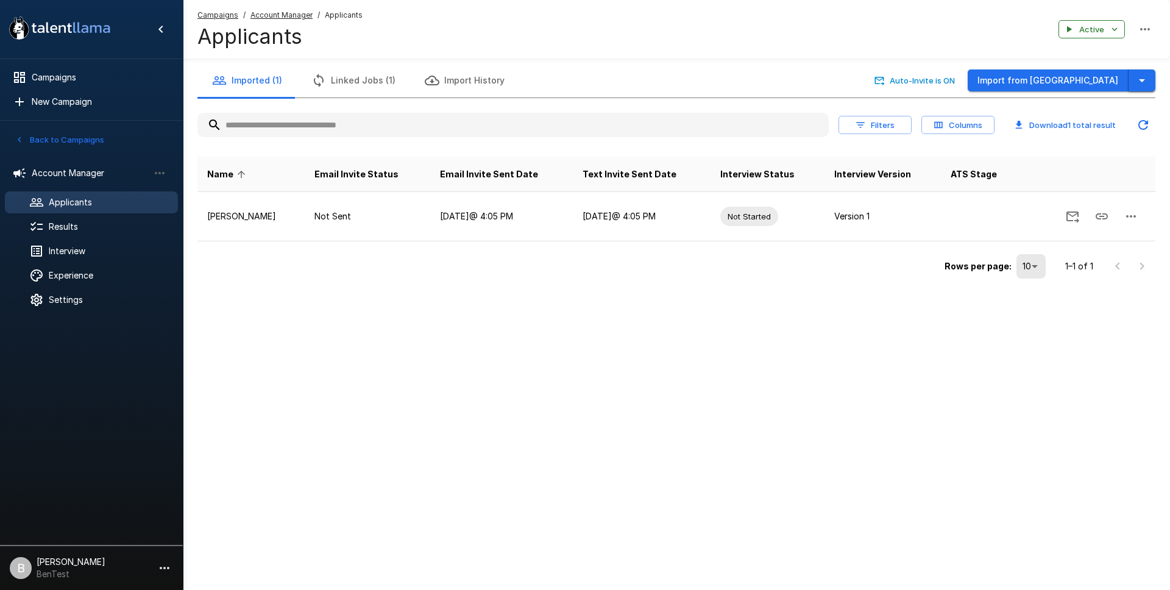
click at [1141, 74] on icon "button" at bounding box center [1141, 80] width 15 height 15
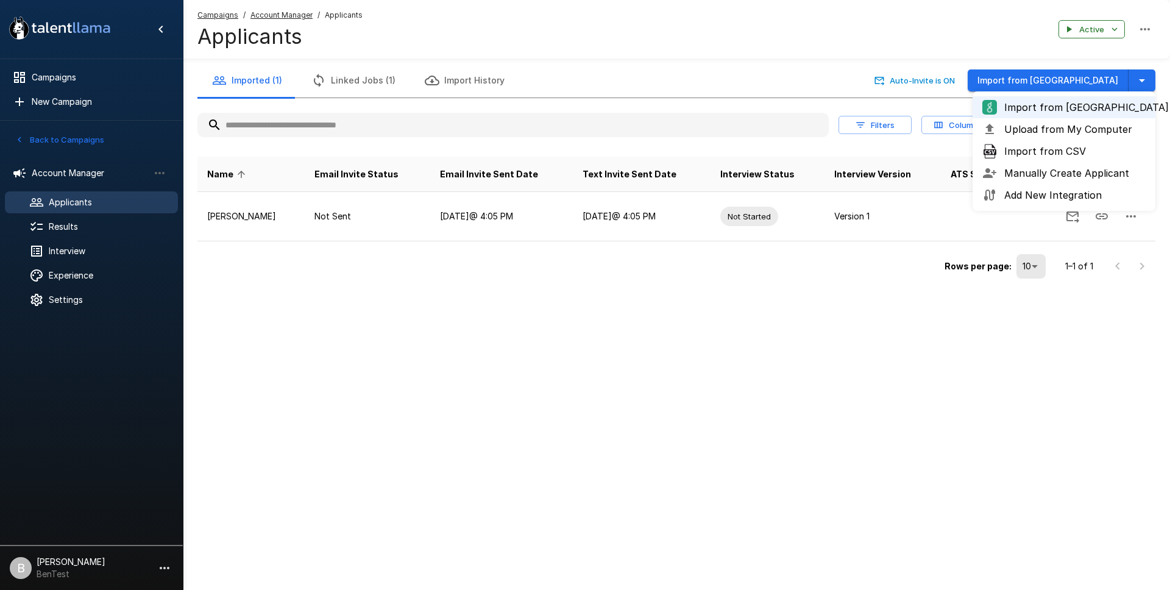
click at [1075, 174] on span "Manually Create Applicant" at bounding box center [1074, 173] width 141 height 15
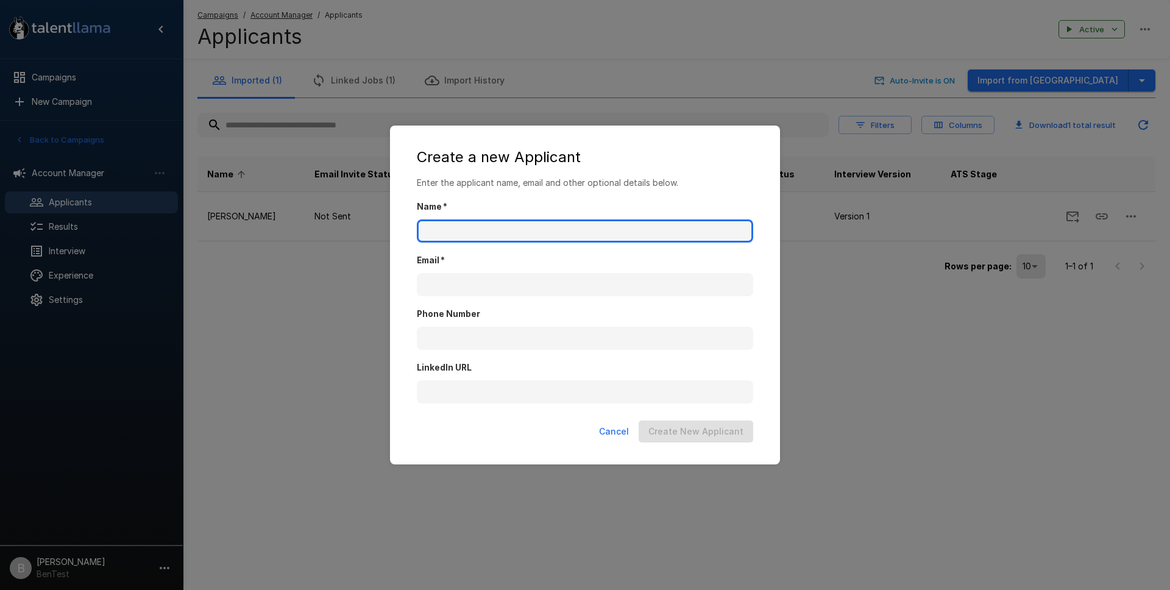
click at [693, 225] on input "Name   *" at bounding box center [585, 230] width 336 height 23
type input "*"
type input "********"
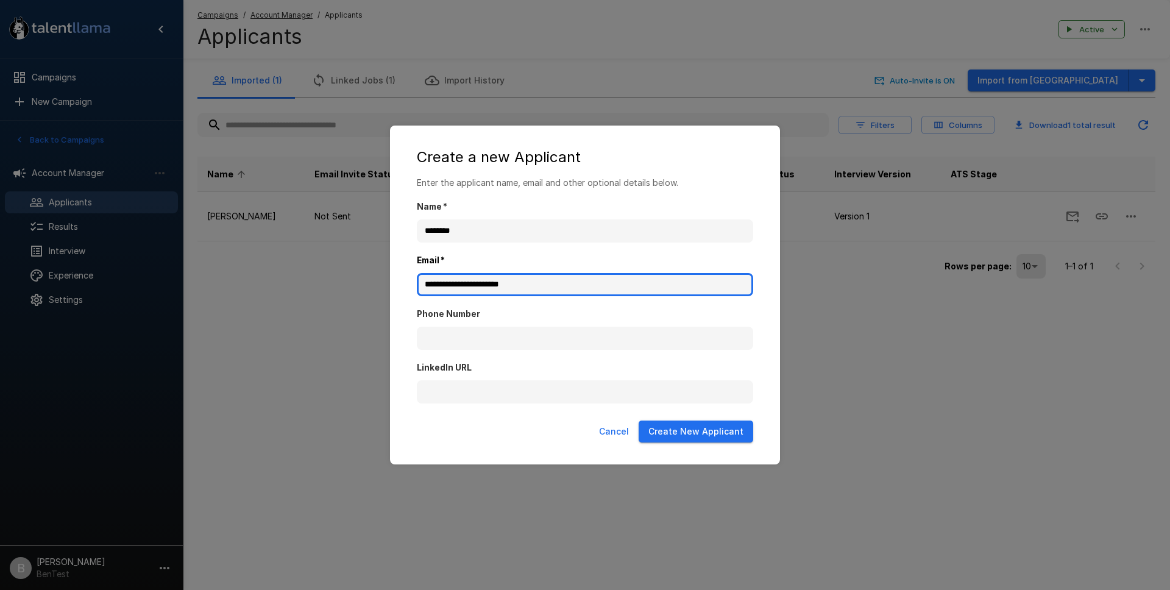
type input "**********"
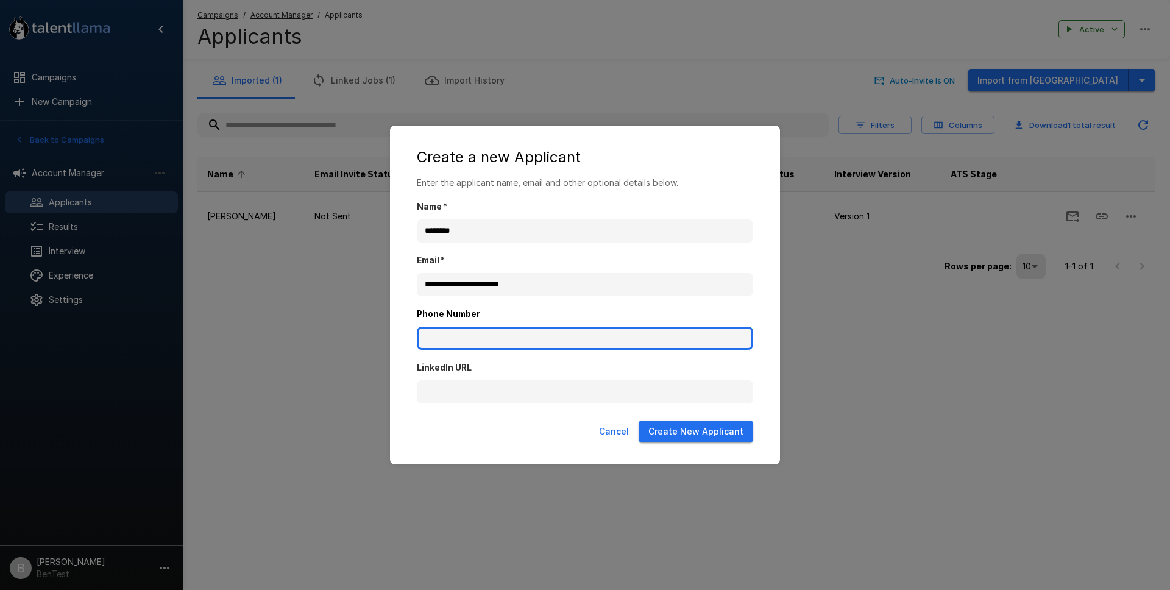
click at [458, 341] on input "Phone Number" at bounding box center [585, 338] width 336 height 23
paste input "**********"
type input "**********"
click at [701, 428] on button "Create New Applicant" at bounding box center [696, 431] width 115 height 23
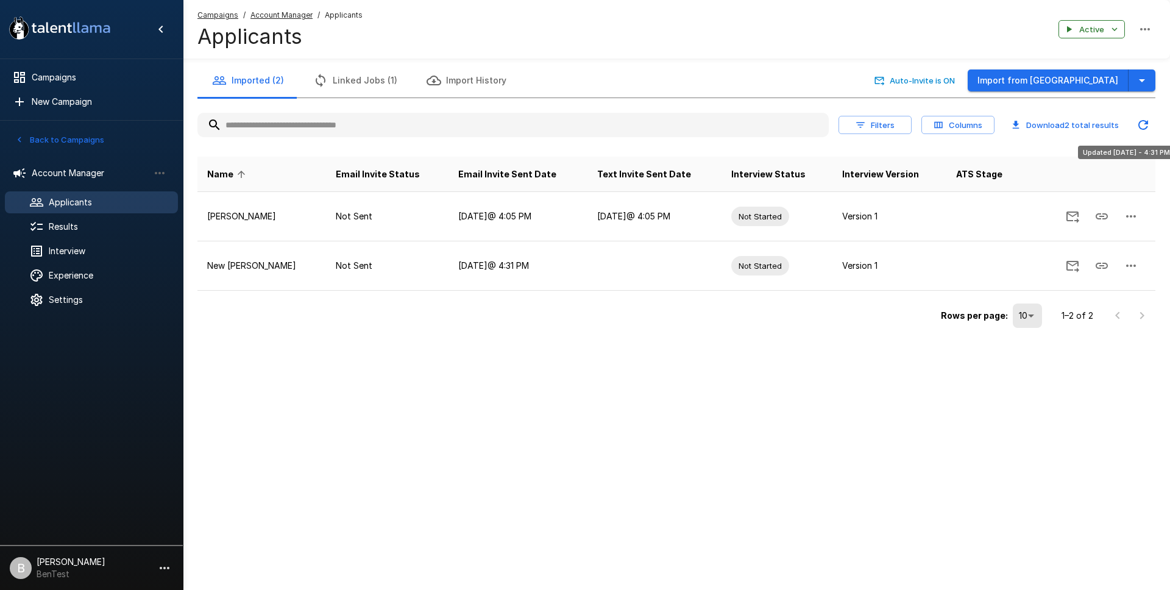
click at [1146, 118] on icon "Updated Today - 4:31 PM" at bounding box center [1143, 125] width 15 height 15
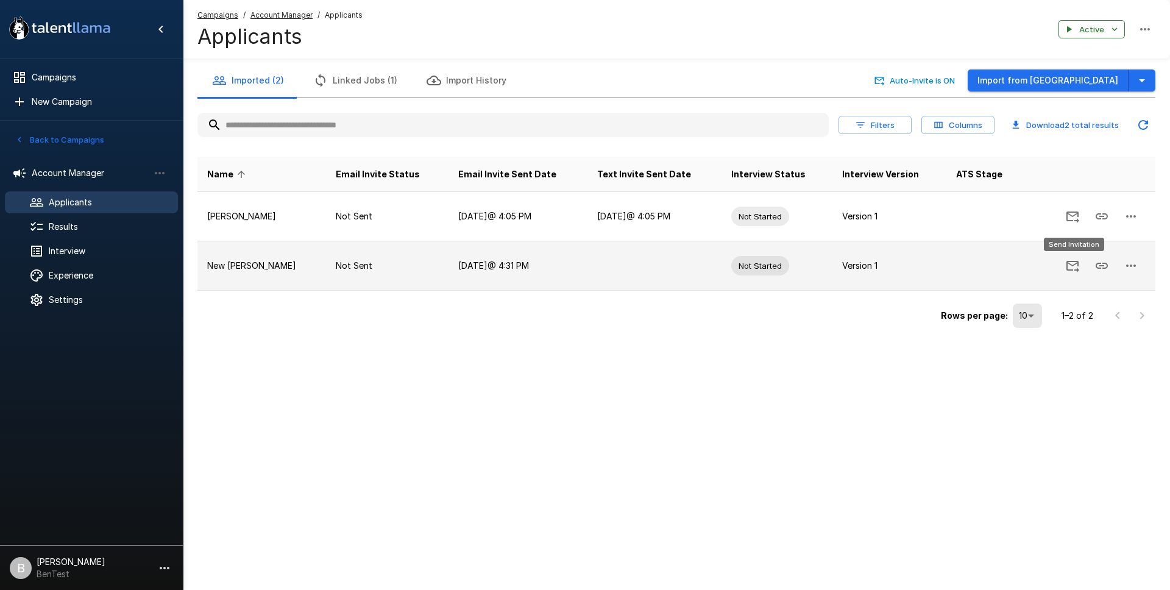
click at [1077, 265] on icon "Send Invitation" at bounding box center [1072, 265] width 15 height 15
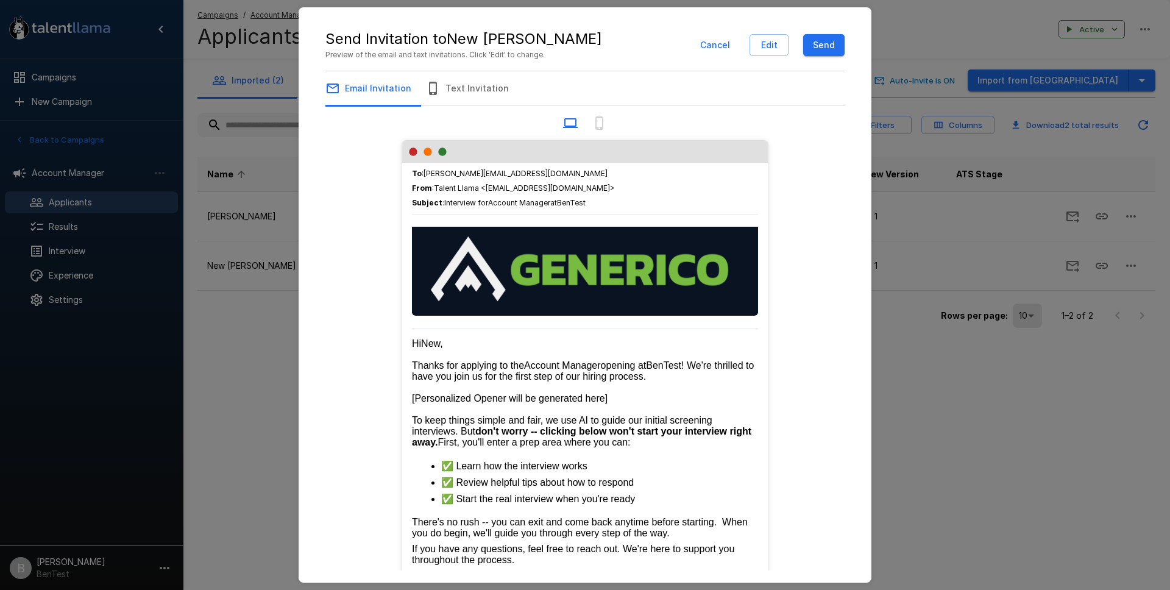
click at [832, 40] on button "Send" at bounding box center [823, 45] width 41 height 23
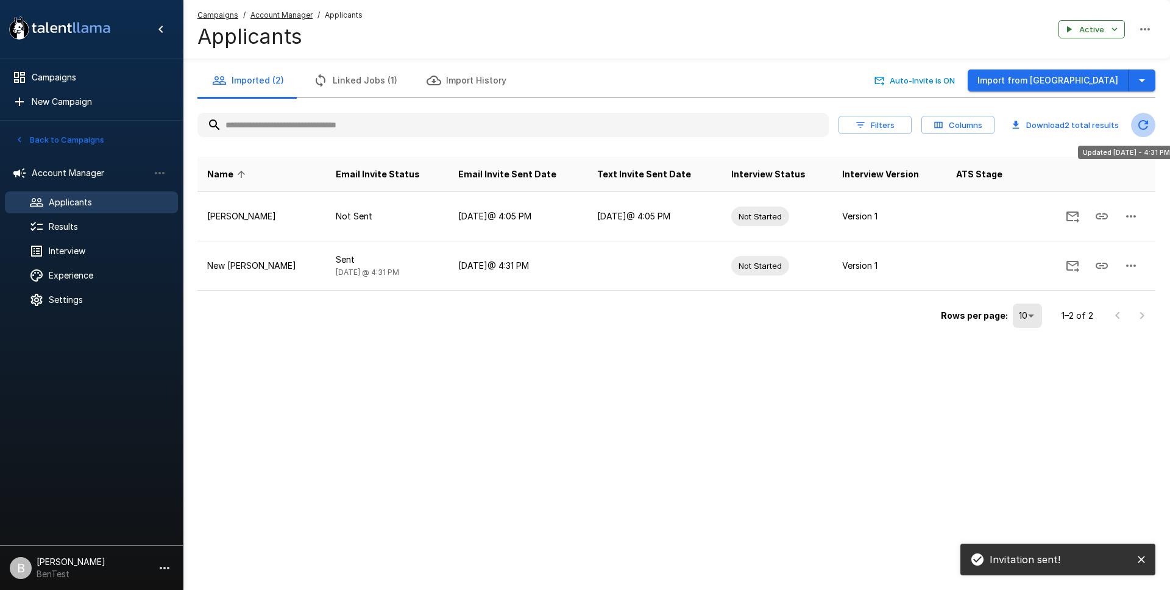
click at [1146, 118] on icon "Updated Today - 4:31 PM" at bounding box center [1143, 125] width 15 height 15
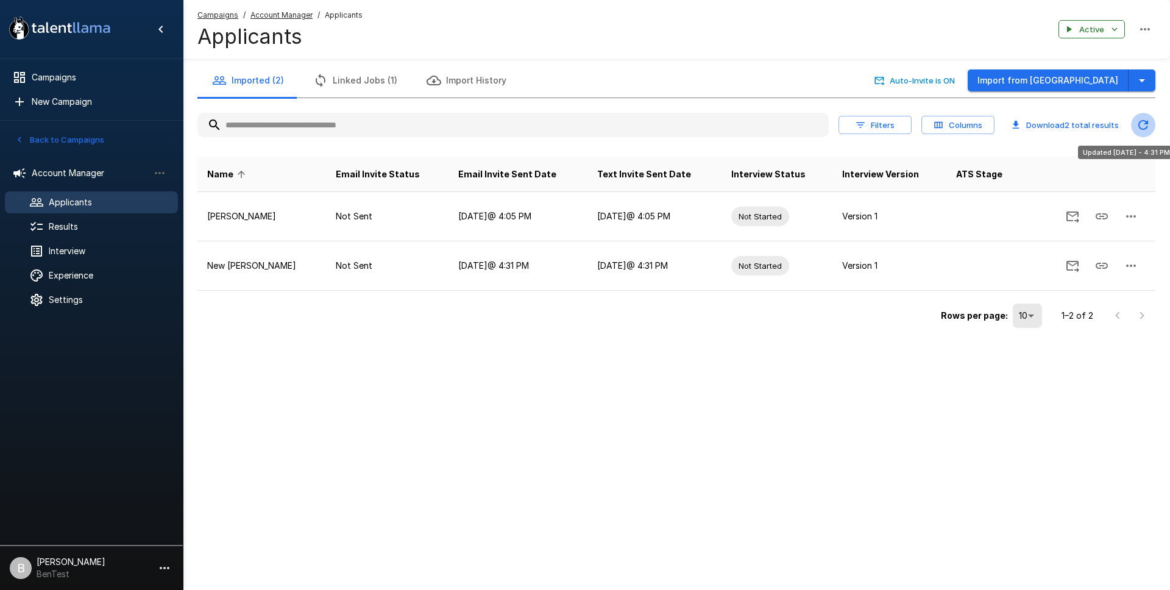
click at [1141, 119] on icon "Updated Today - 4:31 PM" at bounding box center [1143, 125] width 15 height 15
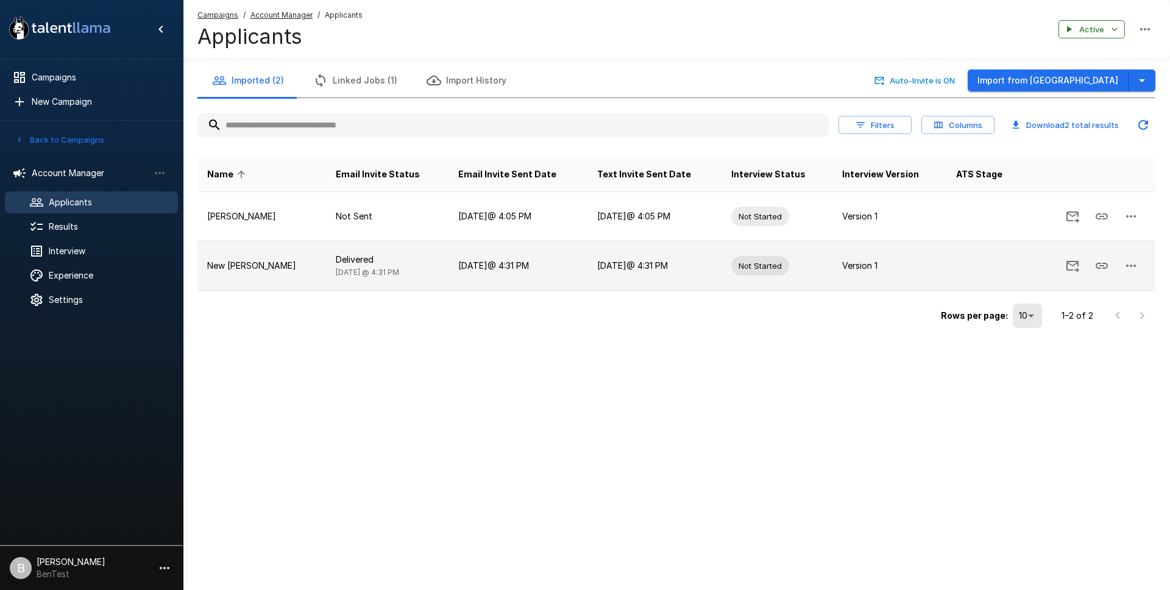
click at [1134, 259] on icon "button" at bounding box center [1131, 265] width 15 height 15
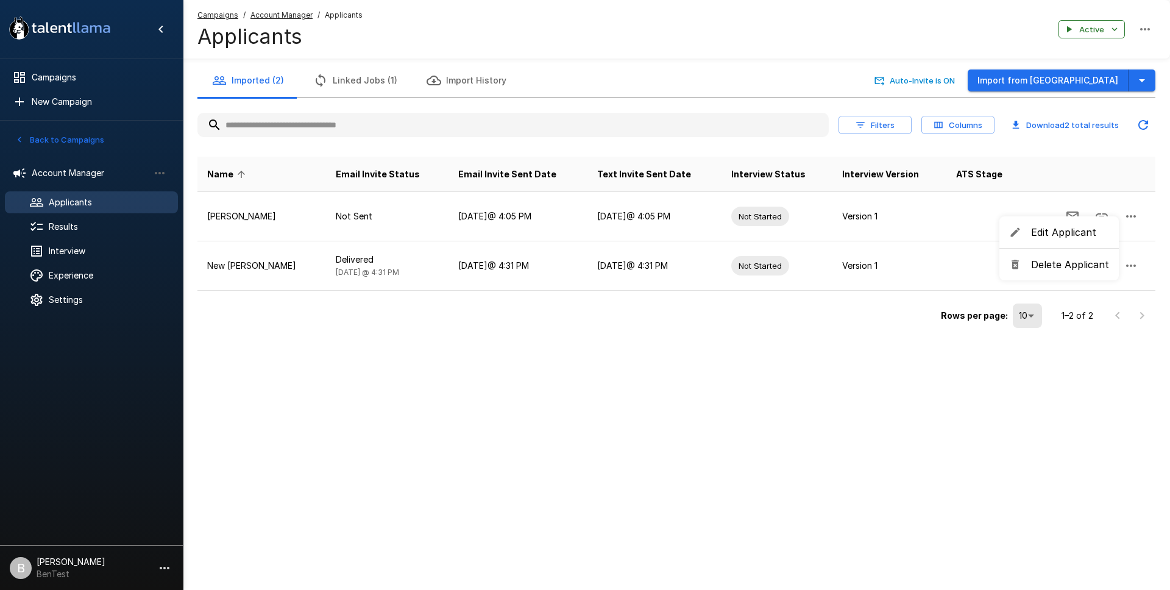
click at [804, 281] on div at bounding box center [585, 295] width 1170 height 590
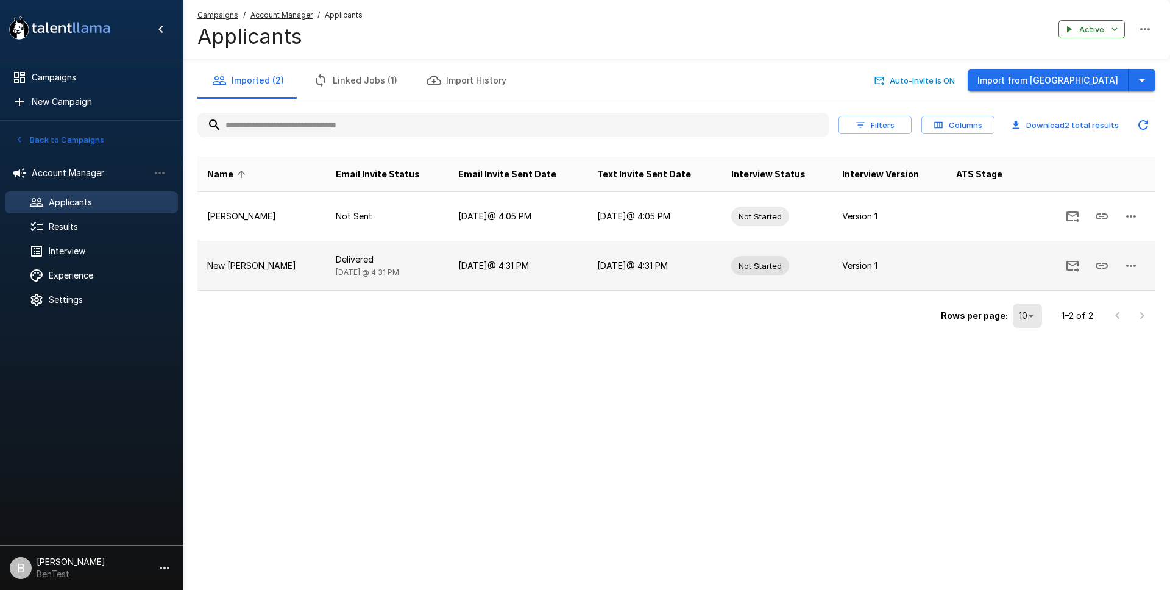
click at [1133, 265] on icon "button" at bounding box center [1131, 265] width 10 height 2
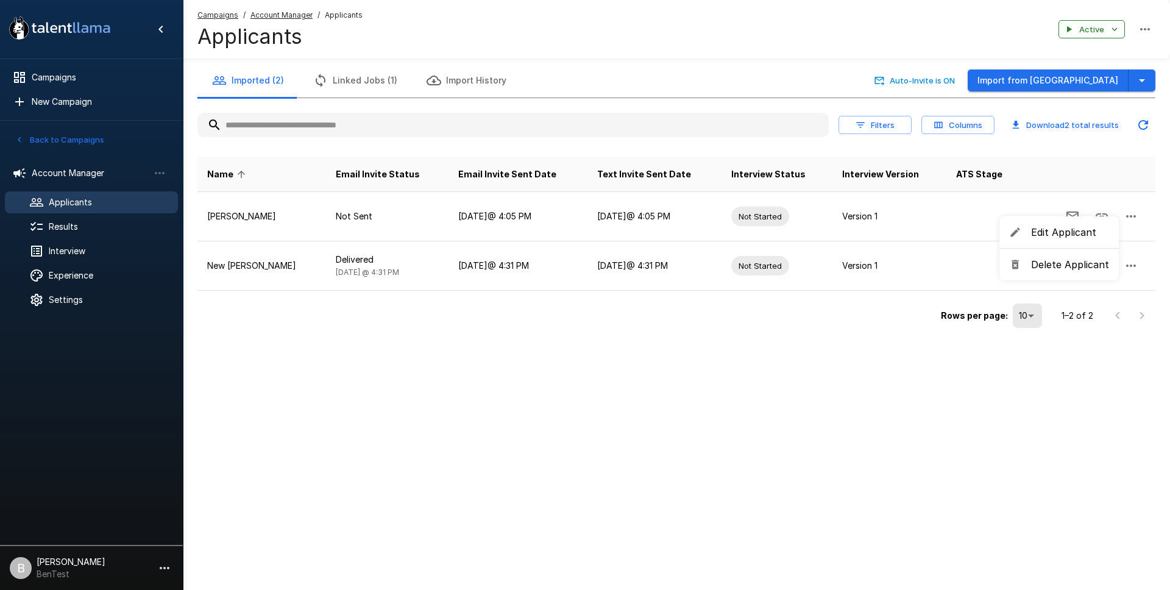
click at [1072, 228] on span "Edit Applicant" at bounding box center [1070, 232] width 78 height 15
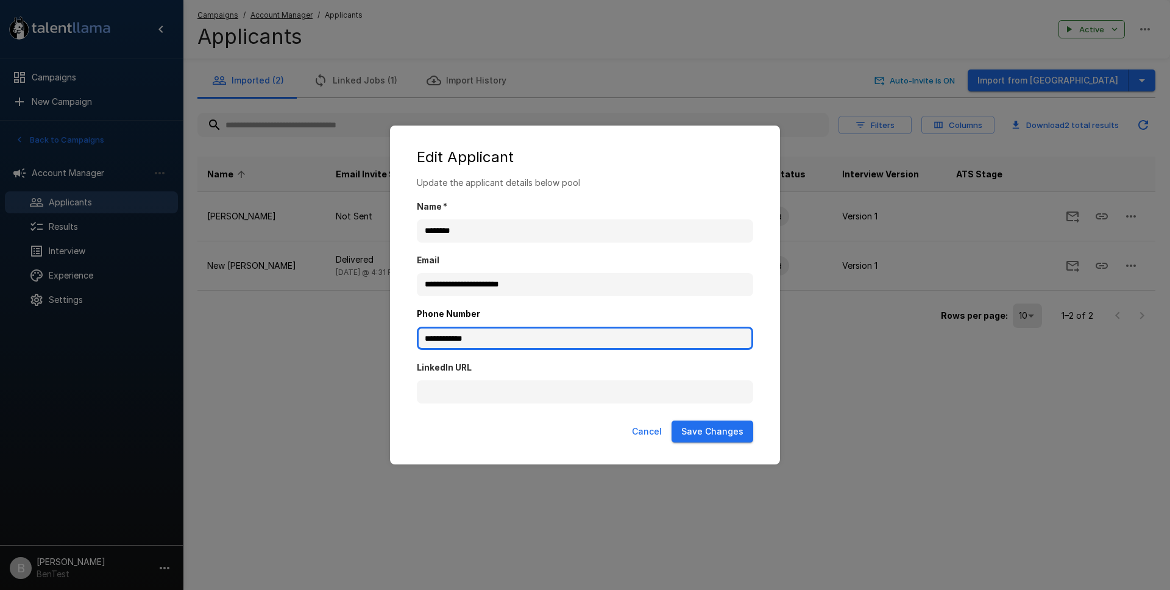
drag, startPoint x: 488, startPoint y: 341, endPoint x: 408, endPoint y: 331, distance: 81.0
click at [386, 333] on div "**********" at bounding box center [585, 295] width 1170 height 590
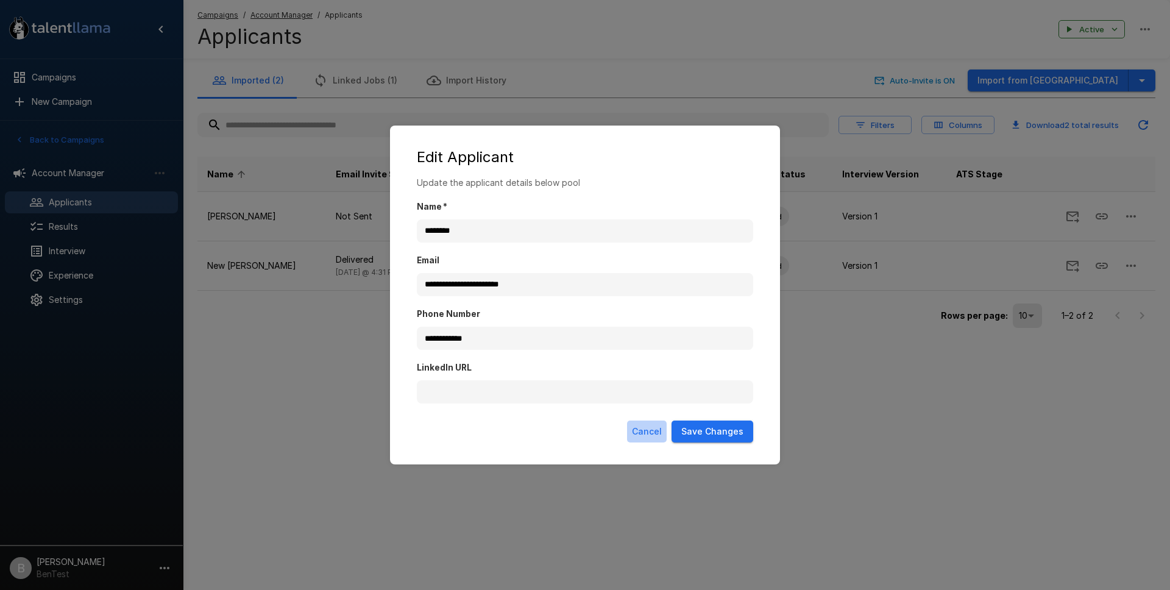
click at [655, 428] on button "Cancel" at bounding box center [647, 431] width 40 height 23
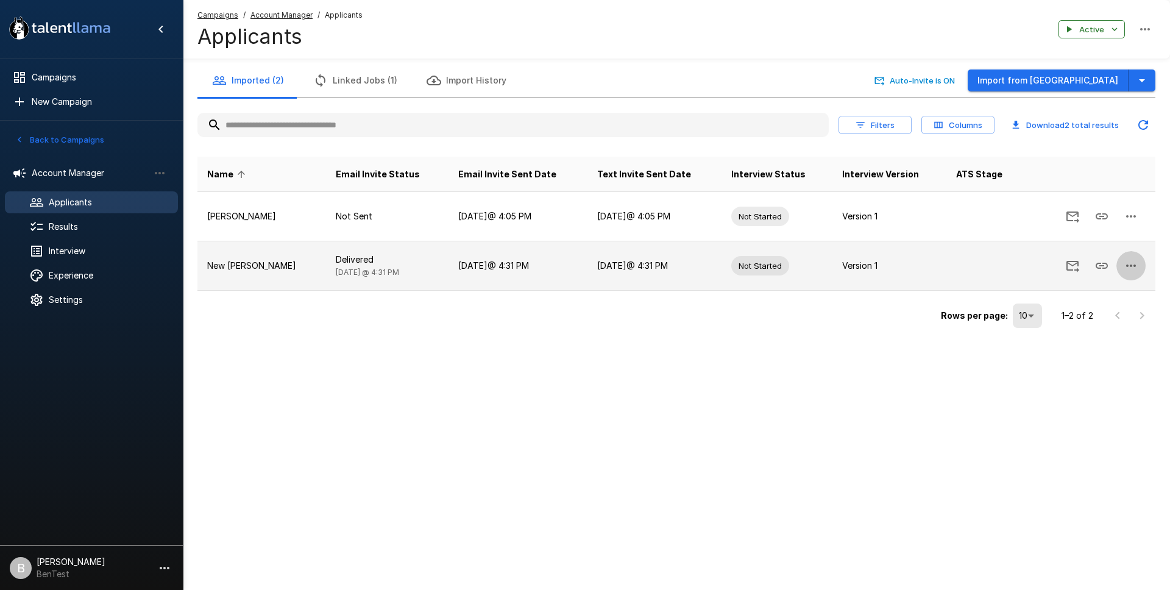
click at [1130, 258] on icon "button" at bounding box center [1131, 265] width 15 height 15
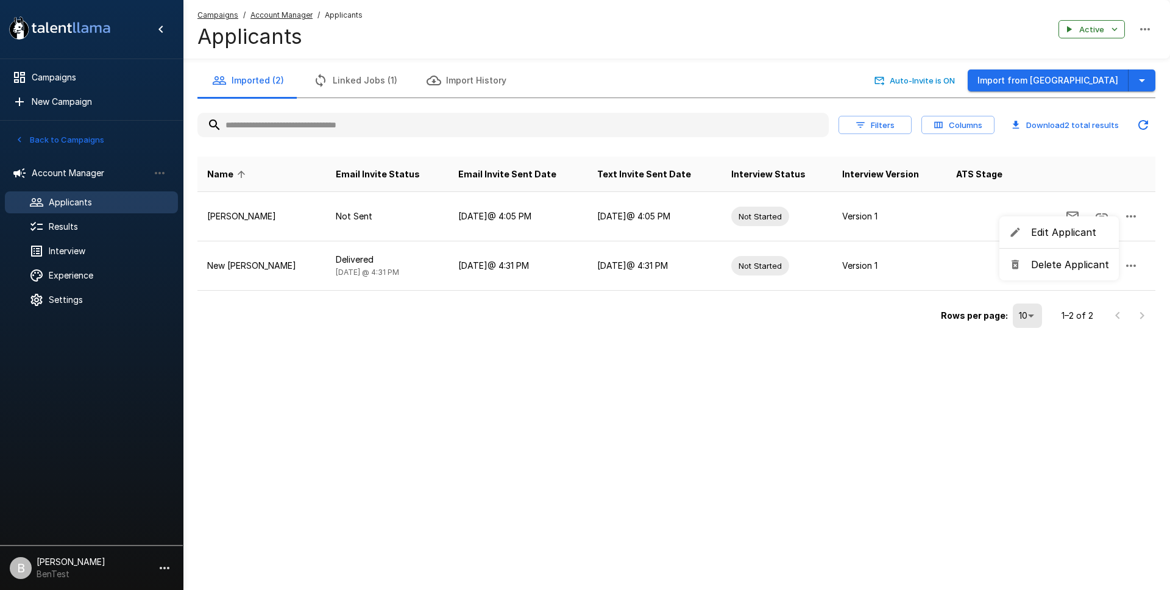
click at [1052, 259] on span "Delete Applicant" at bounding box center [1070, 264] width 78 height 15
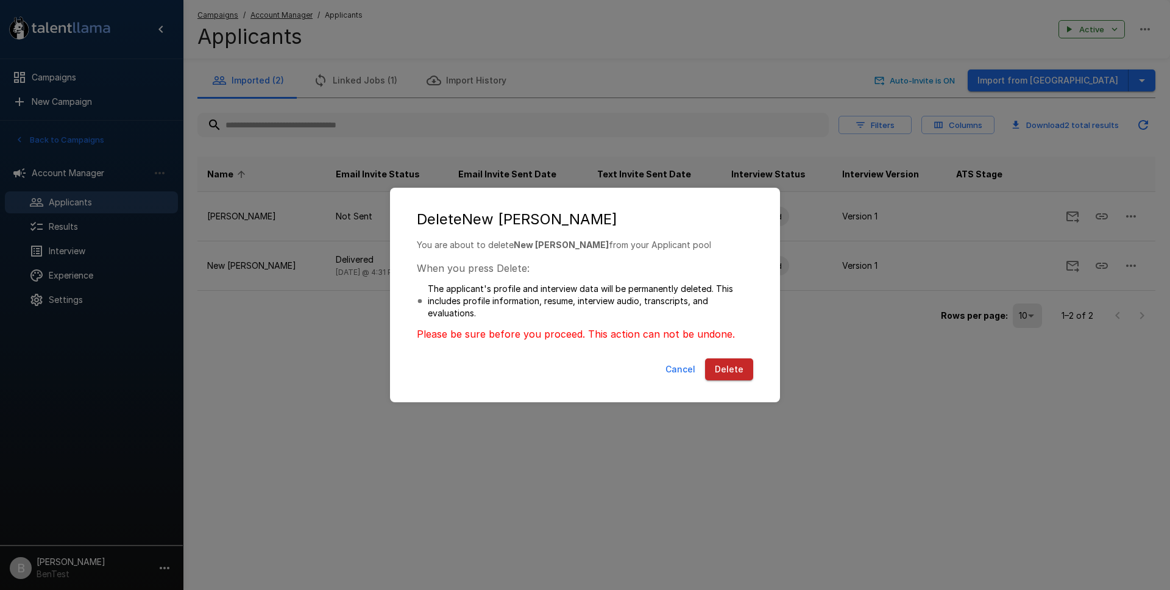
click at [732, 364] on button "Delete" at bounding box center [729, 369] width 48 height 23
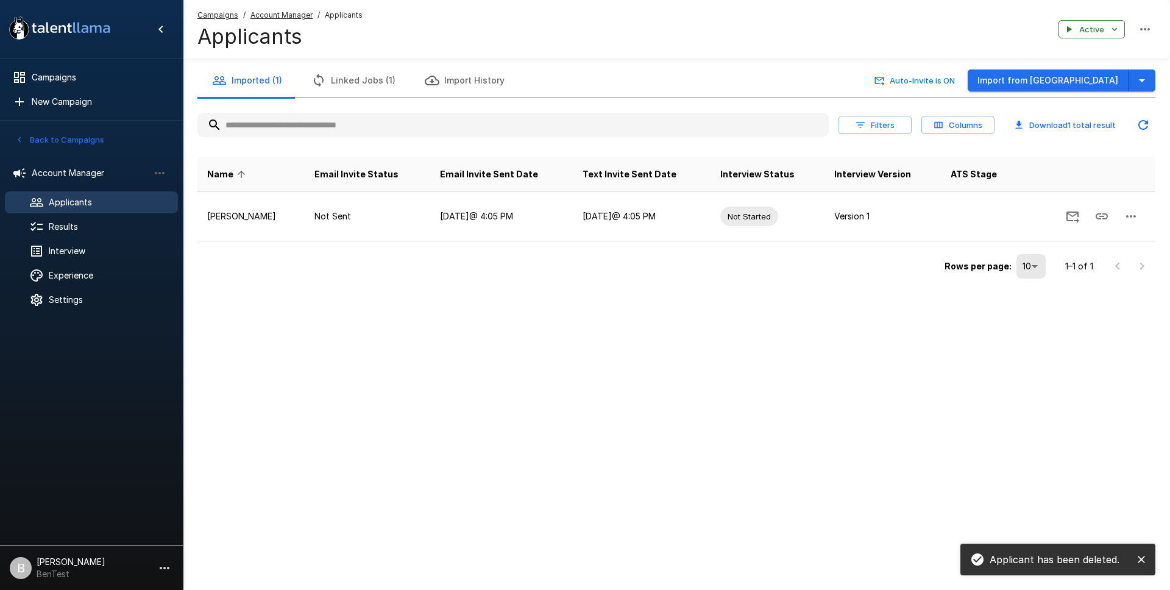
click at [1144, 79] on icon "button" at bounding box center [1141, 80] width 15 height 15
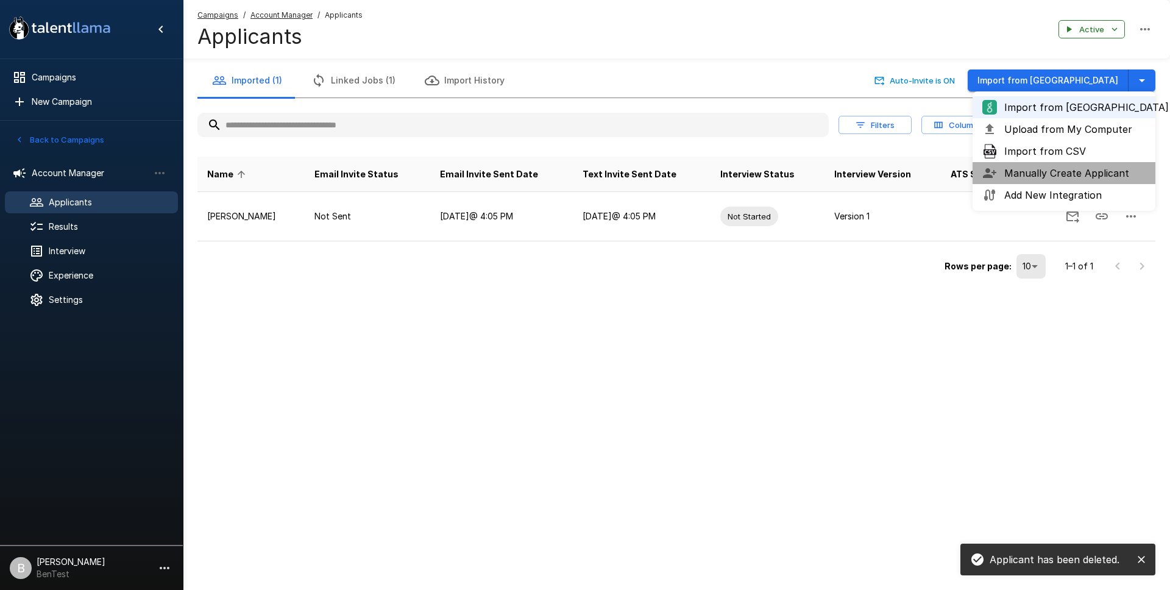
click at [1069, 177] on span "Manually Create Applicant" at bounding box center [1074, 173] width 141 height 15
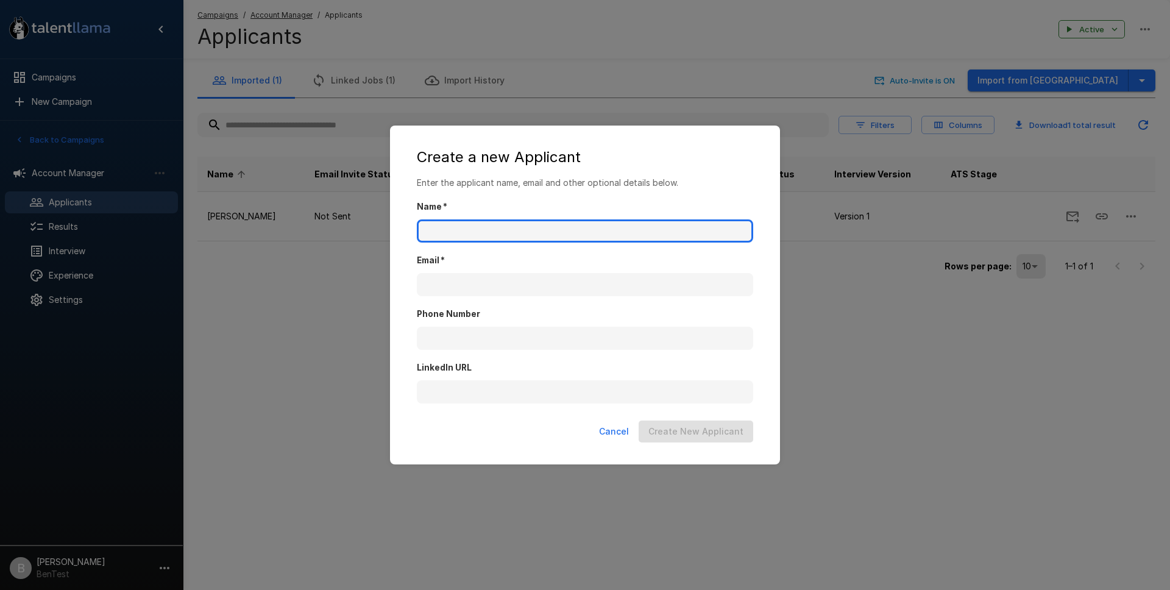
click at [536, 226] on input "Name   *" at bounding box center [585, 230] width 336 height 23
type input "**********"
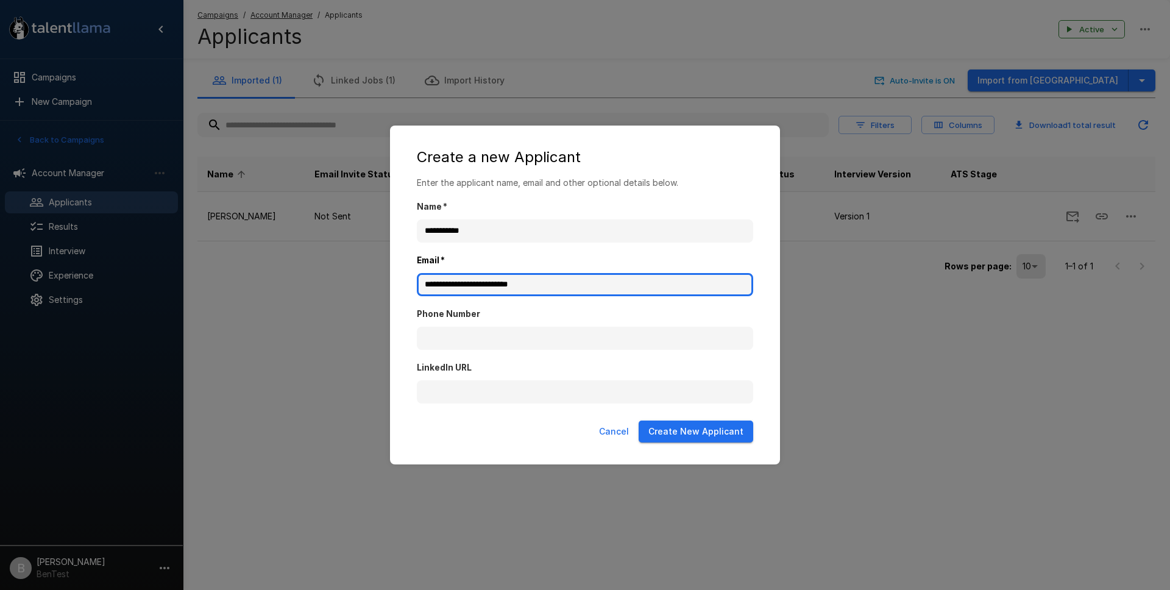
type input "**********"
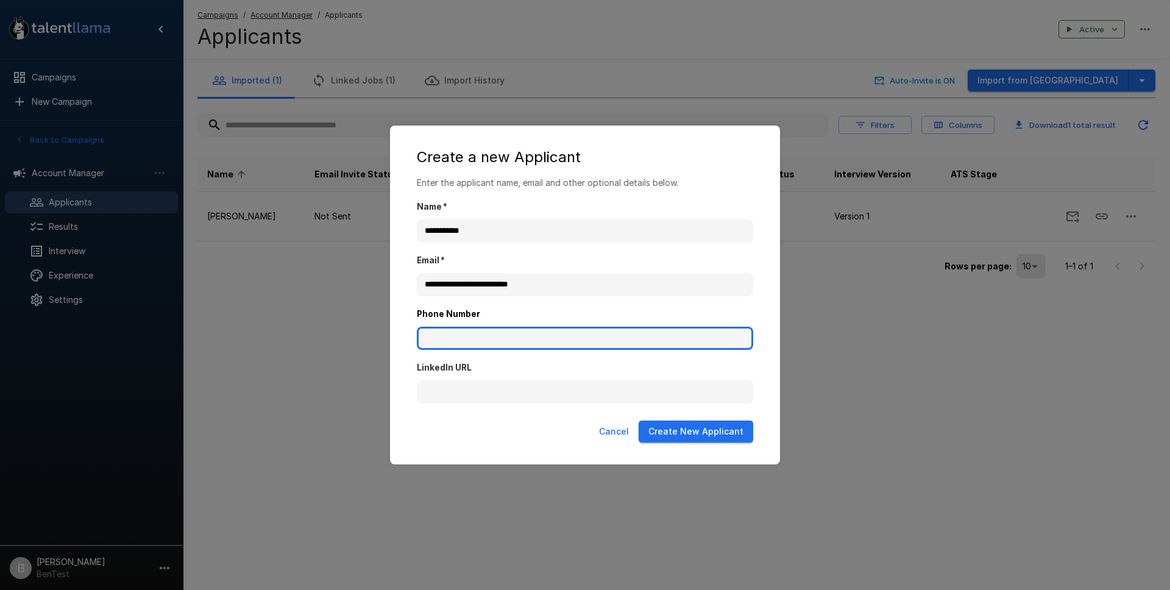
paste input "**********"
type input "**********"
click at [698, 437] on button "Create New Applicant" at bounding box center [696, 431] width 115 height 23
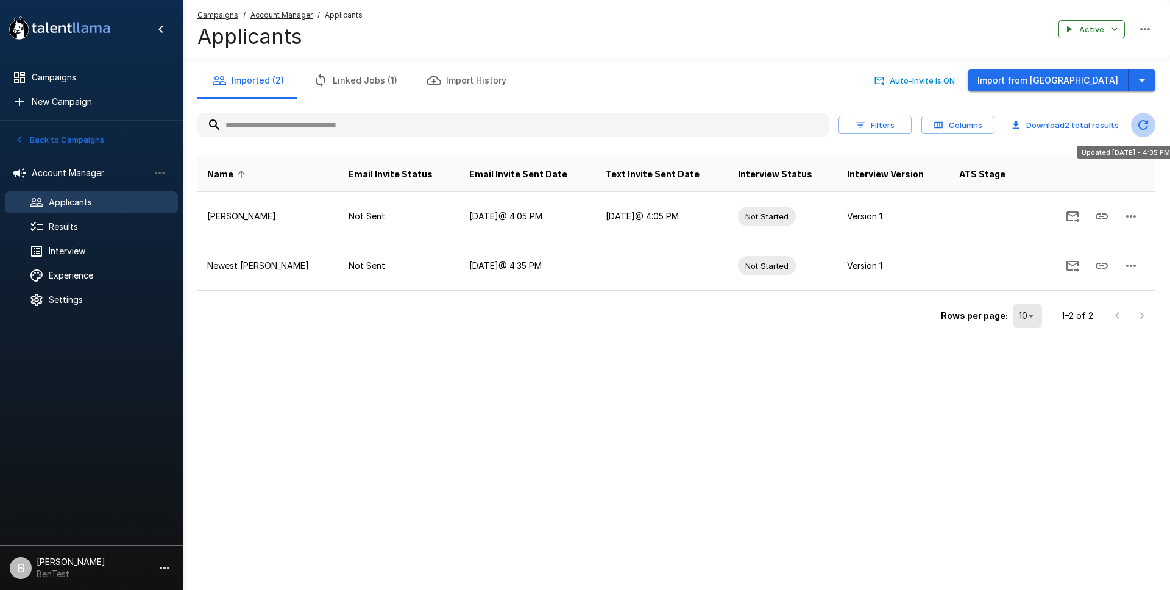
click at [1141, 122] on icon "Updated Today - 4:35 PM" at bounding box center [1143, 125] width 15 height 15
click at [1148, 124] on icon "Updated Today - 4:35 PM" at bounding box center [1143, 125] width 15 height 15
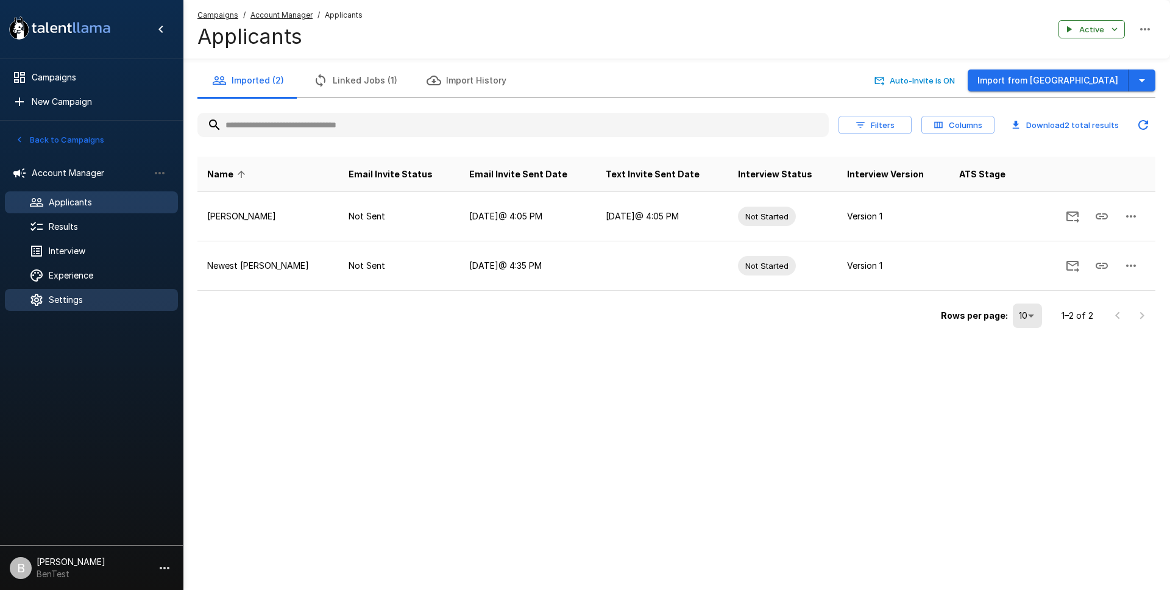
click at [79, 305] on span "Settings" at bounding box center [108, 300] width 119 height 12
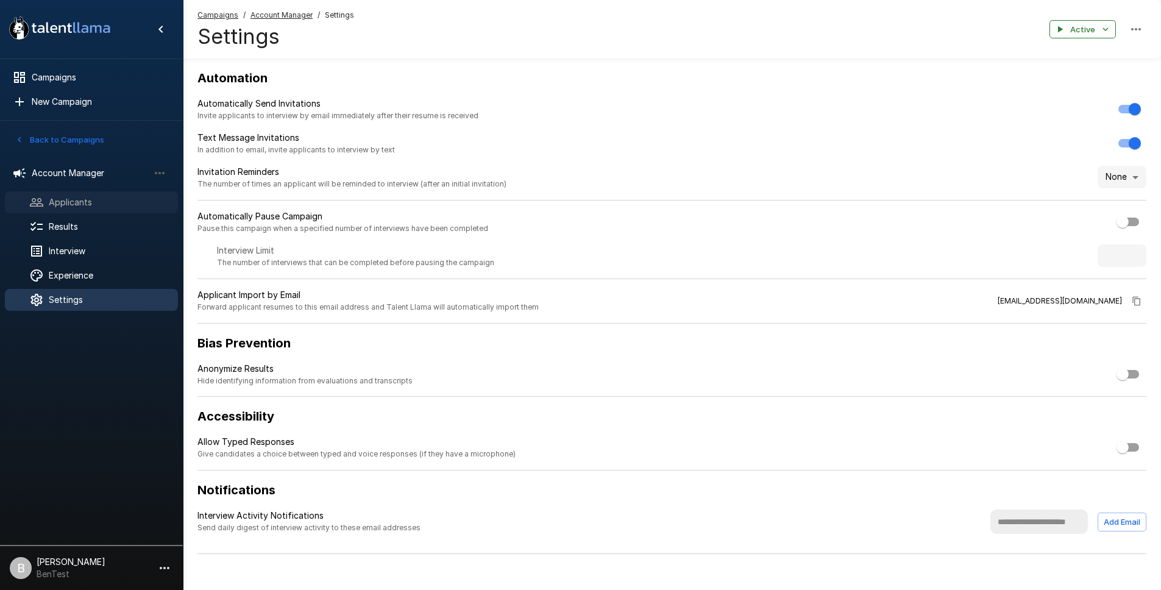
click at [96, 194] on div "Applicants" at bounding box center [91, 202] width 173 height 22
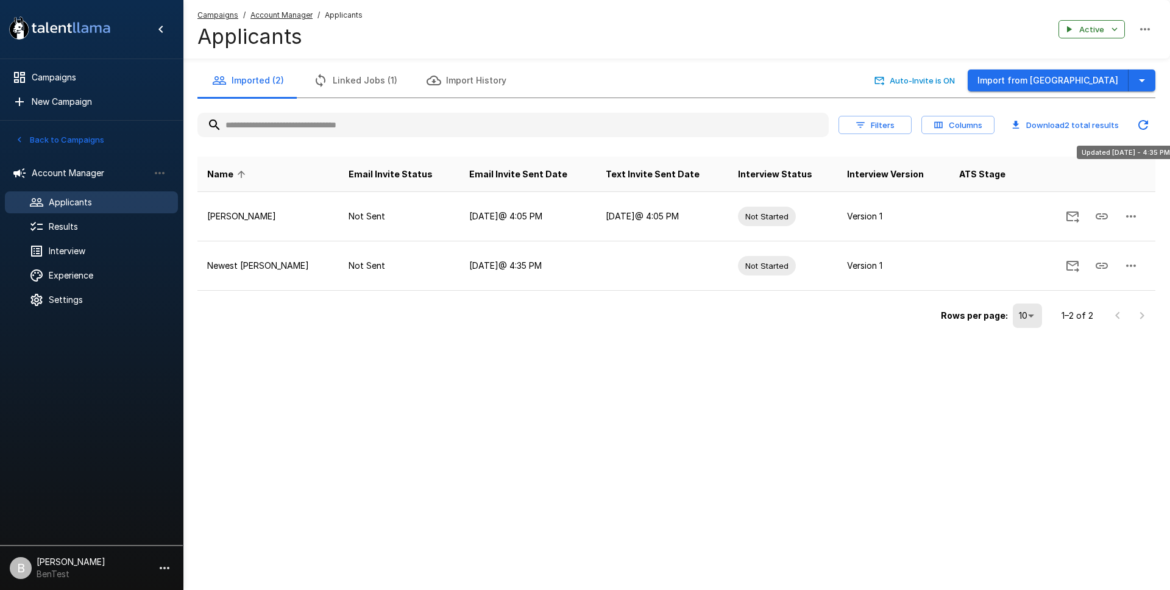
click at [1145, 126] on icon "Updated Today - 4:35 PM" at bounding box center [1143, 125] width 15 height 15
click at [1142, 126] on icon "Updated Today - 4:35 PM" at bounding box center [1143, 125] width 15 height 15
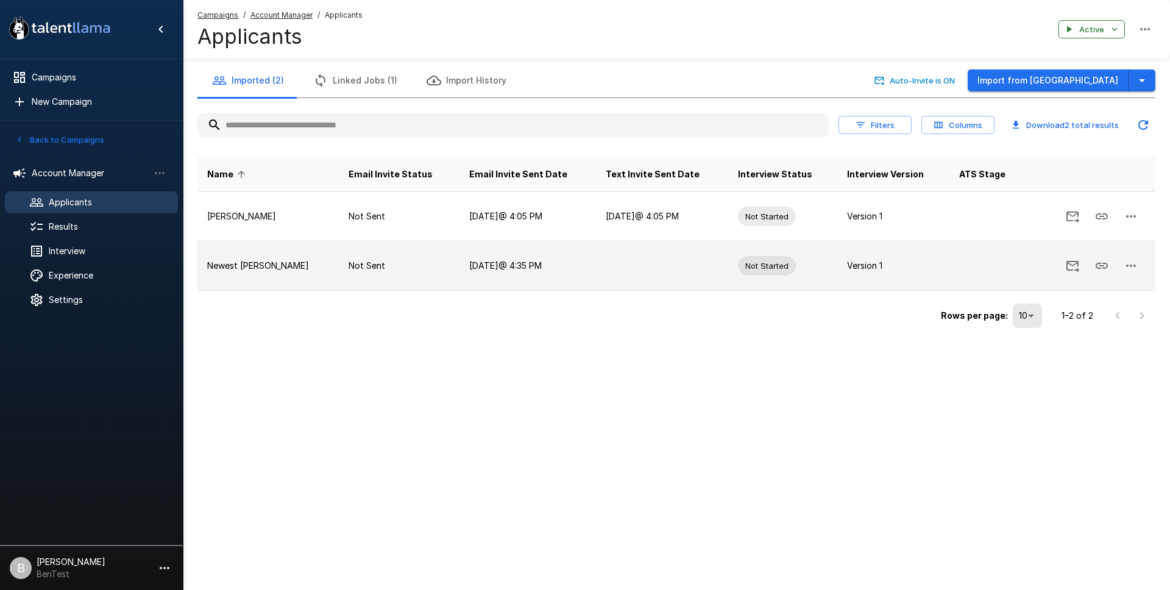
click at [1134, 263] on icon "button" at bounding box center [1131, 265] width 15 height 15
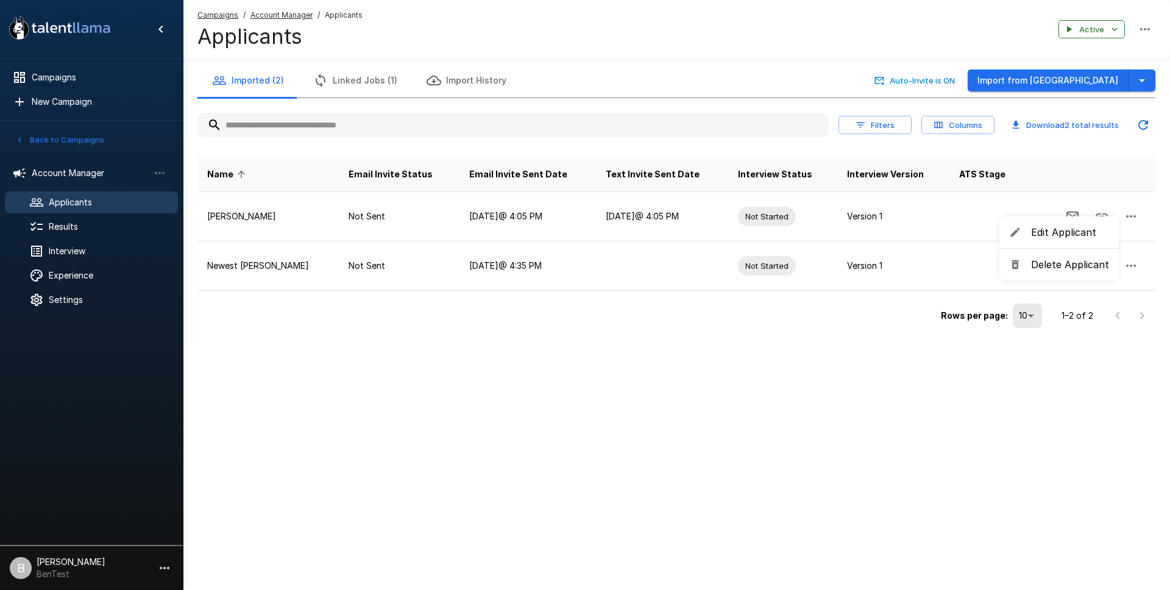
click at [1080, 230] on span "Edit Applicant" at bounding box center [1070, 232] width 78 height 15
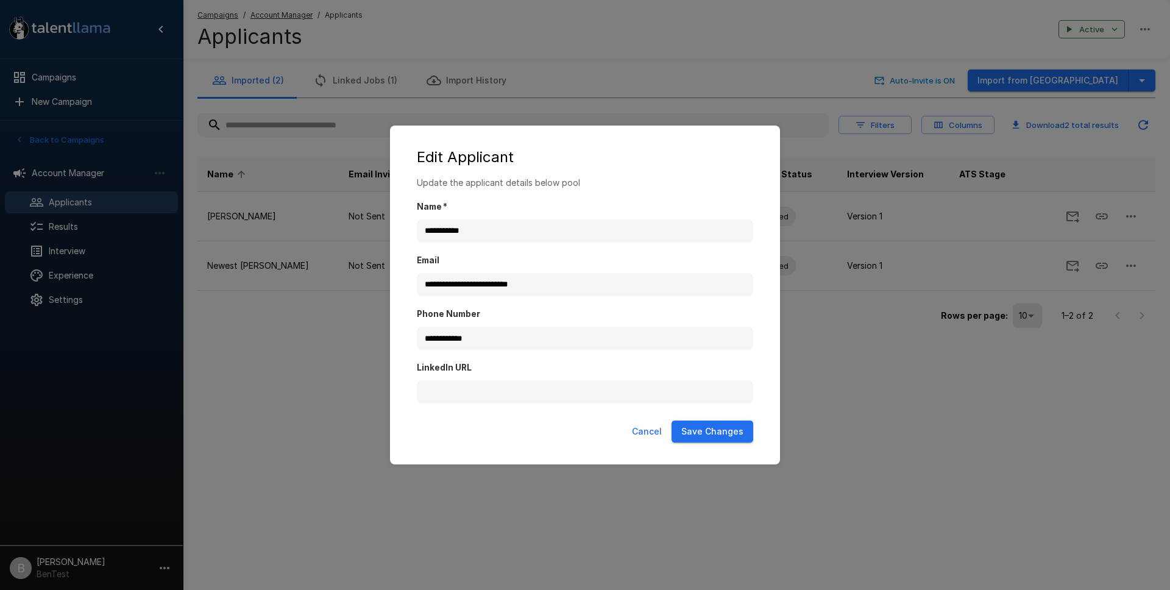
click at [645, 430] on button "Cancel" at bounding box center [647, 431] width 40 height 23
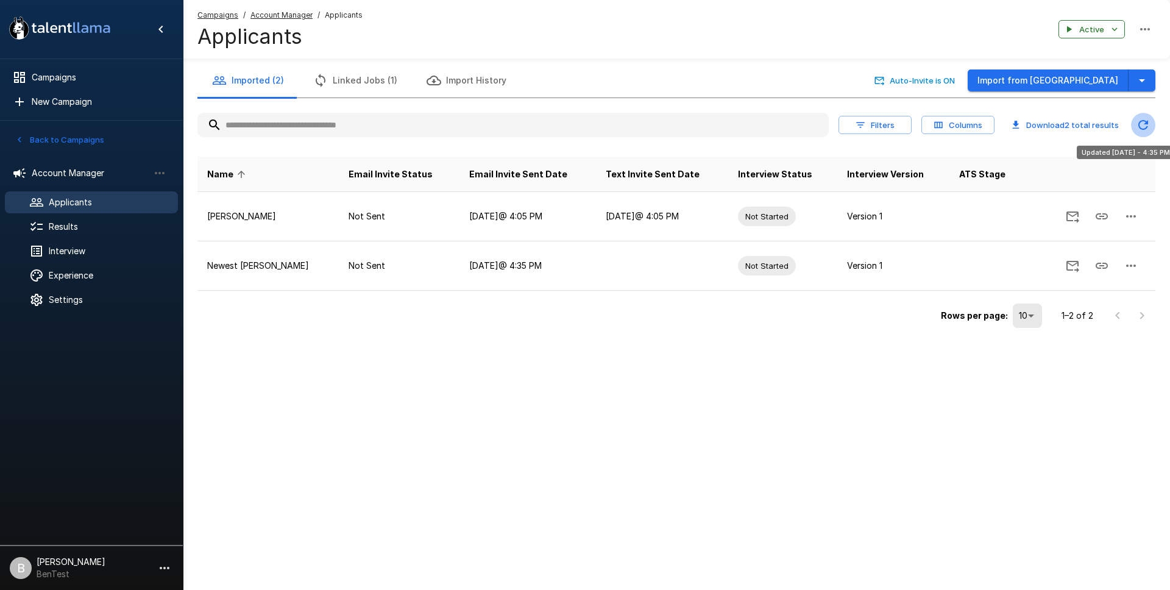
click at [1141, 119] on icon "Updated Today - 4:35 PM" at bounding box center [1143, 125] width 15 height 15
click at [1134, 124] on button "Updated Today - 4:35 PM" at bounding box center [1143, 125] width 24 height 24
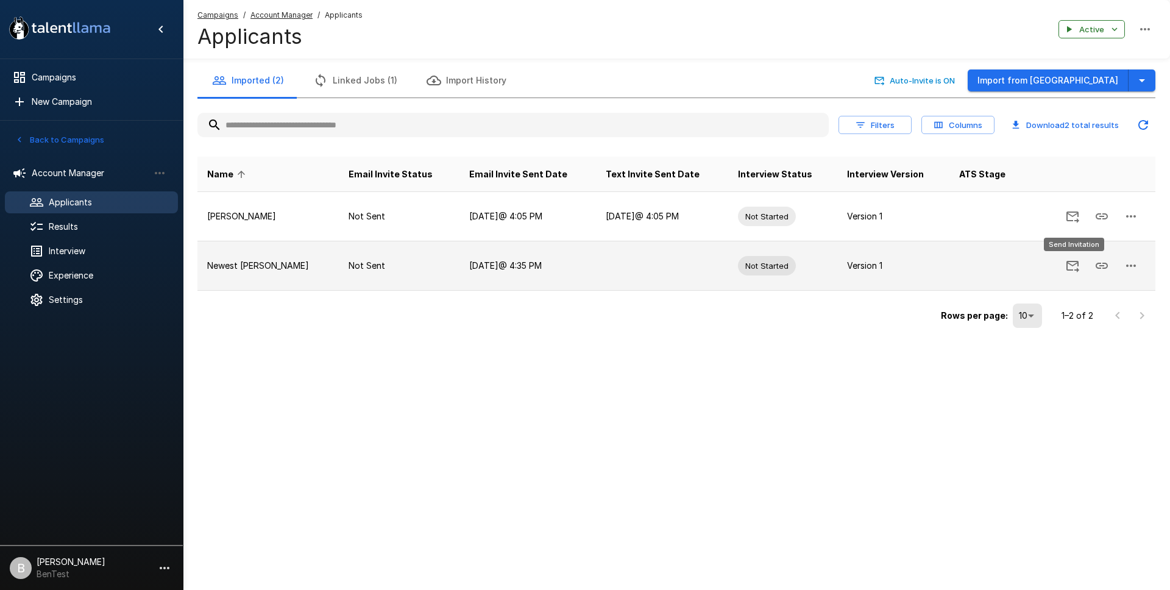
click at [1071, 266] on icon "Send Invitation" at bounding box center [1072, 265] width 15 height 15
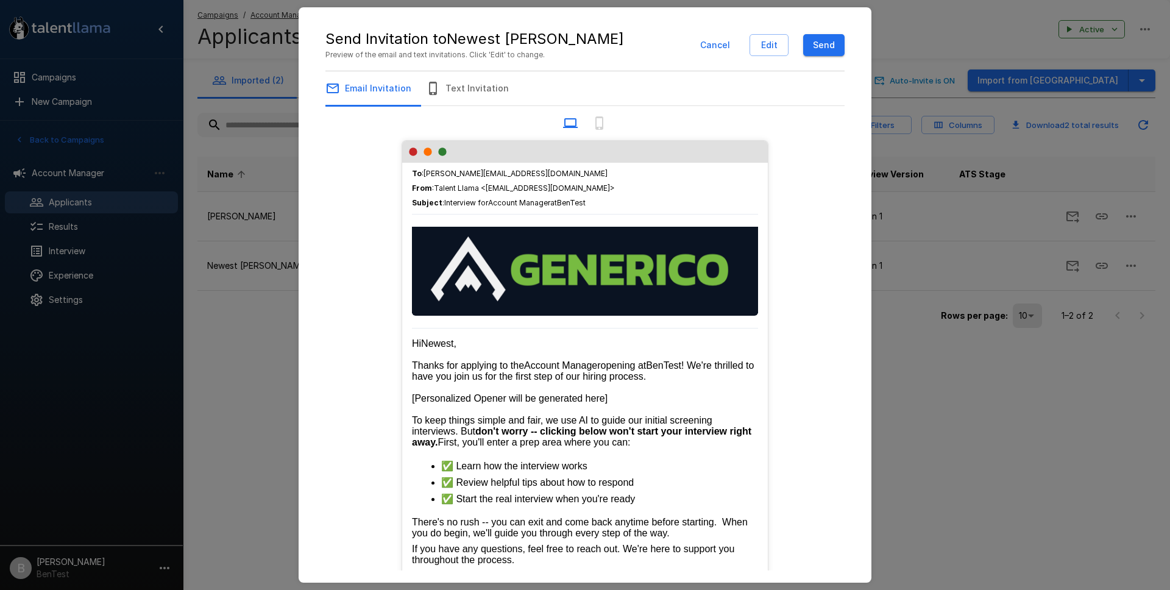
click at [824, 42] on button "Send" at bounding box center [823, 45] width 41 height 23
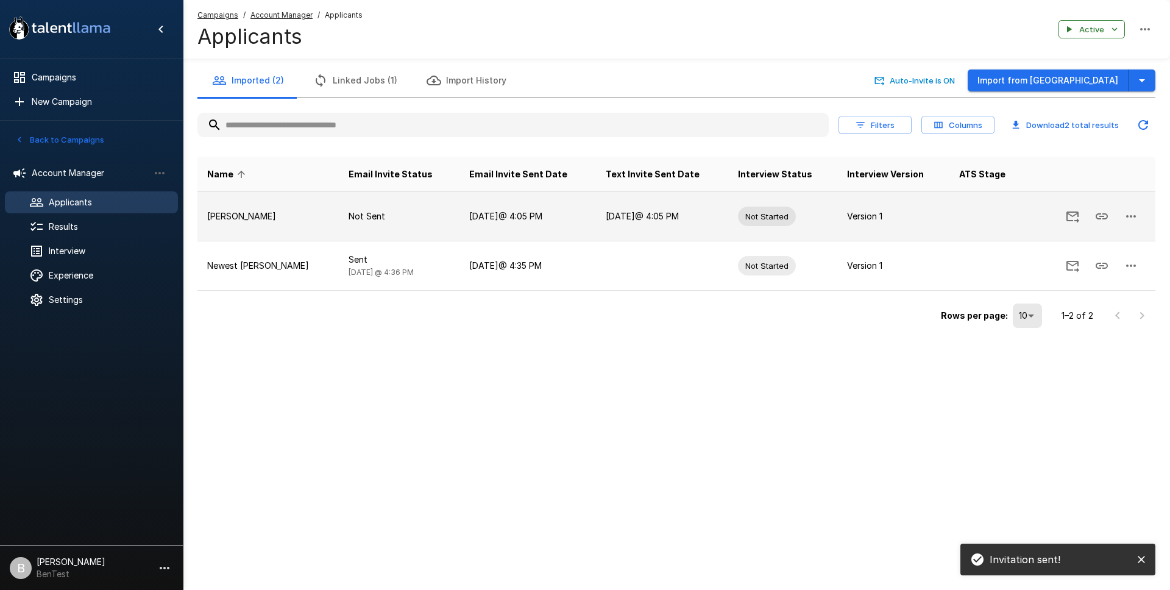
click at [1125, 218] on icon "button" at bounding box center [1131, 216] width 15 height 15
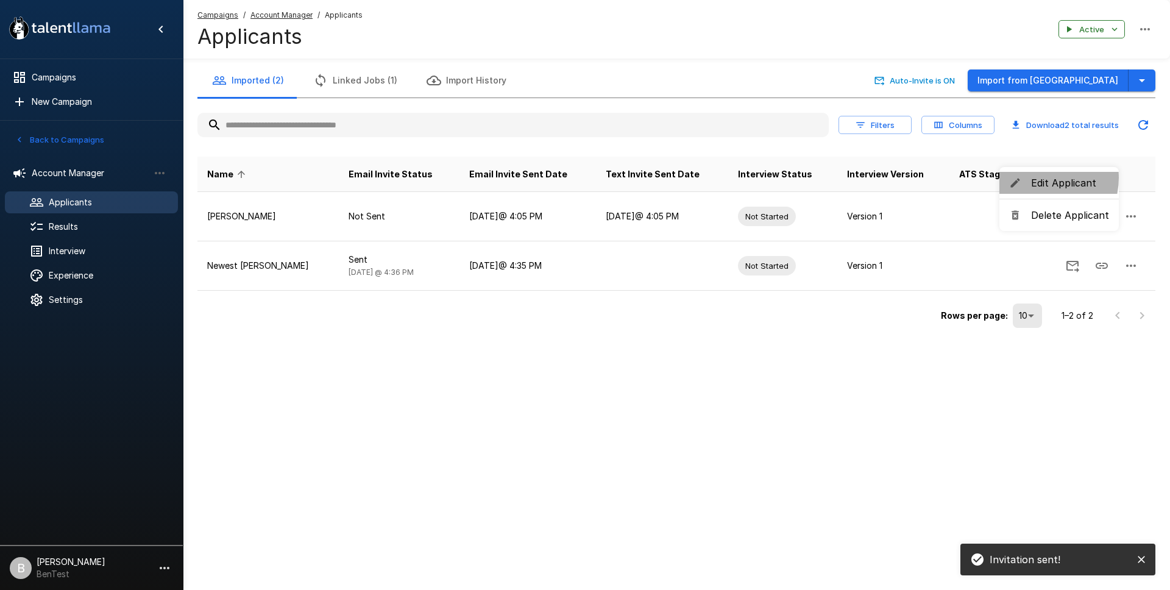
click at [1042, 178] on span "Edit Applicant" at bounding box center [1070, 182] width 78 height 15
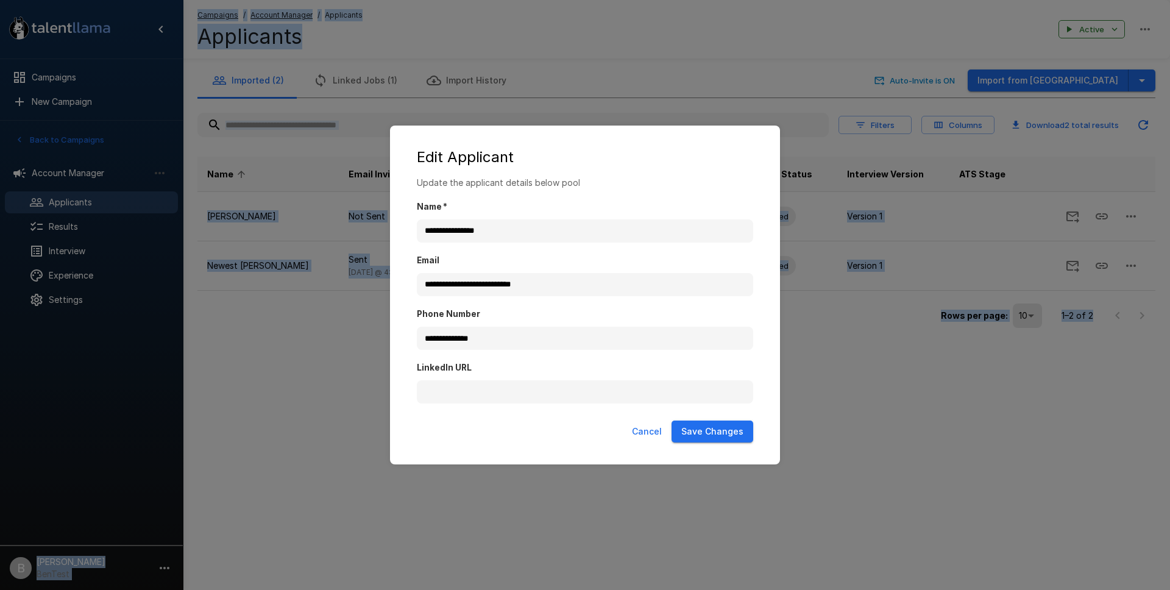
click at [1042, 178] on div "**********" at bounding box center [585, 295] width 1170 height 590
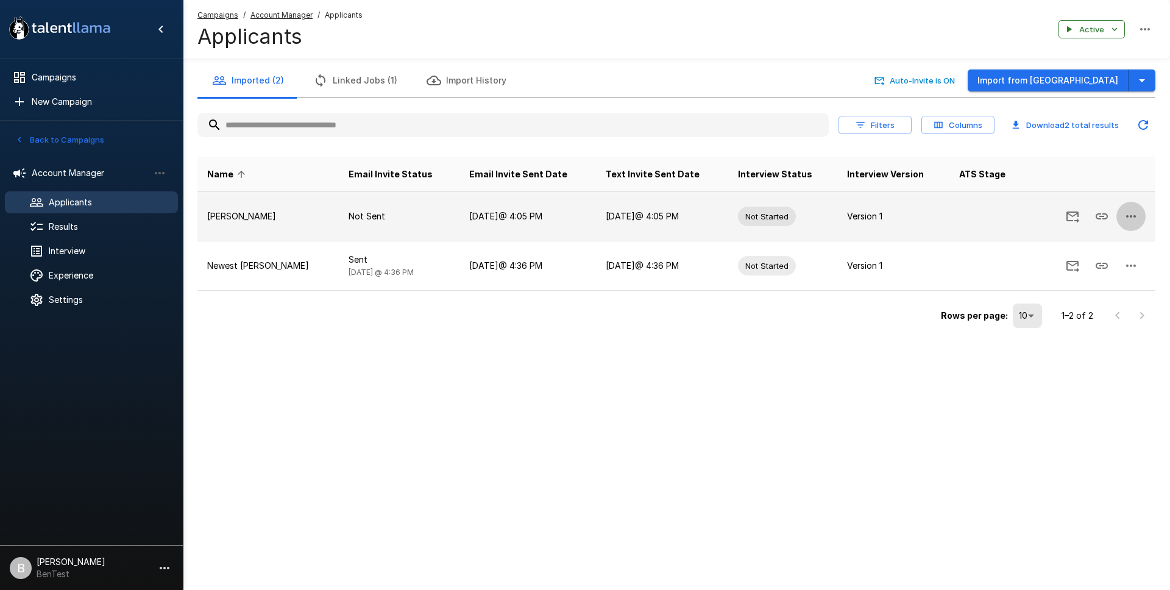
click at [1128, 211] on icon "button" at bounding box center [1131, 216] width 15 height 15
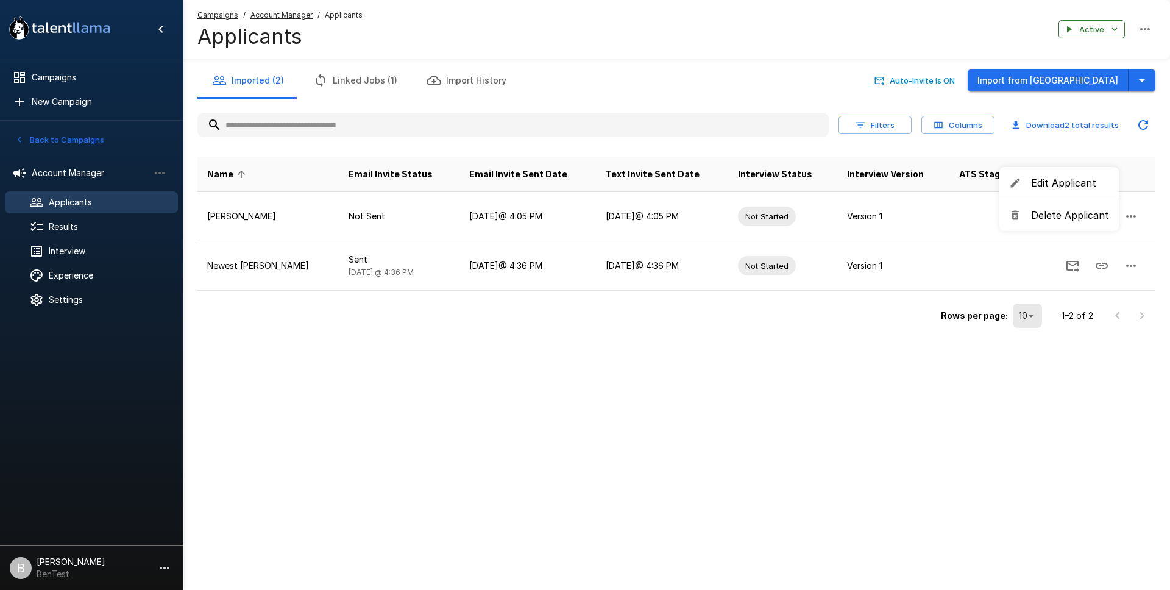
click at [1080, 177] on span "Edit Applicant" at bounding box center [1070, 182] width 78 height 15
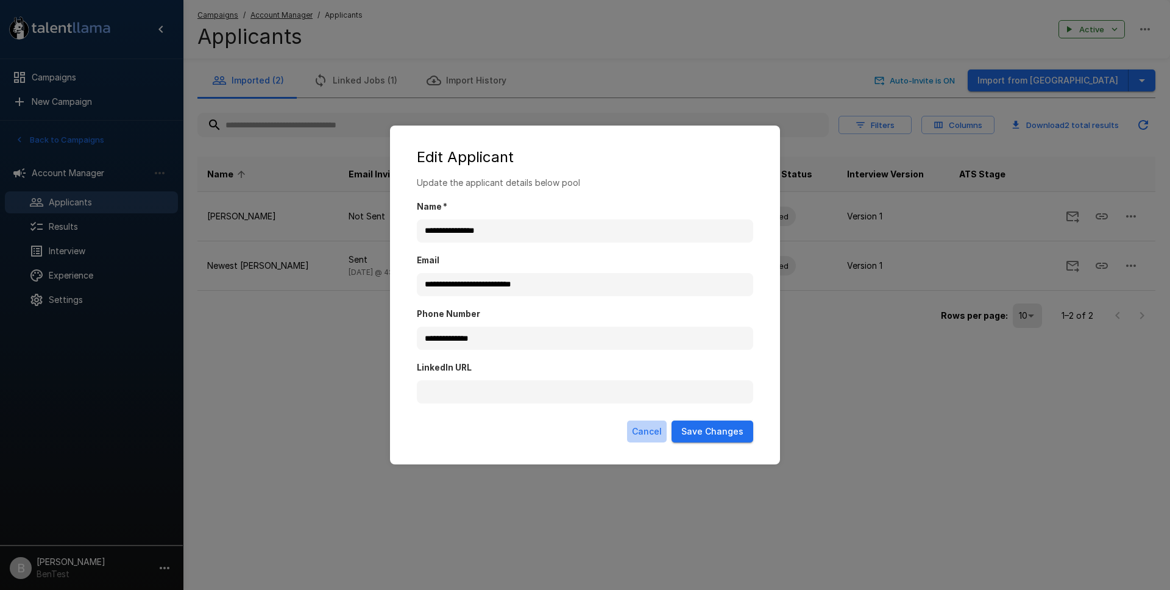
click at [644, 430] on button "Cancel" at bounding box center [647, 431] width 40 height 23
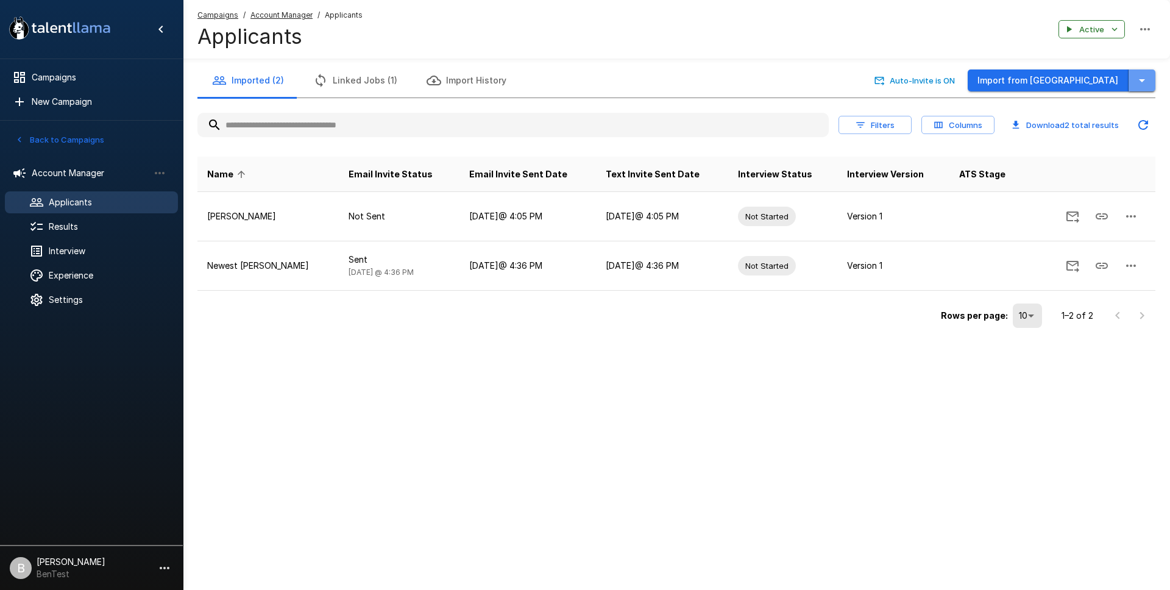
click at [1140, 83] on icon "button" at bounding box center [1141, 80] width 15 height 15
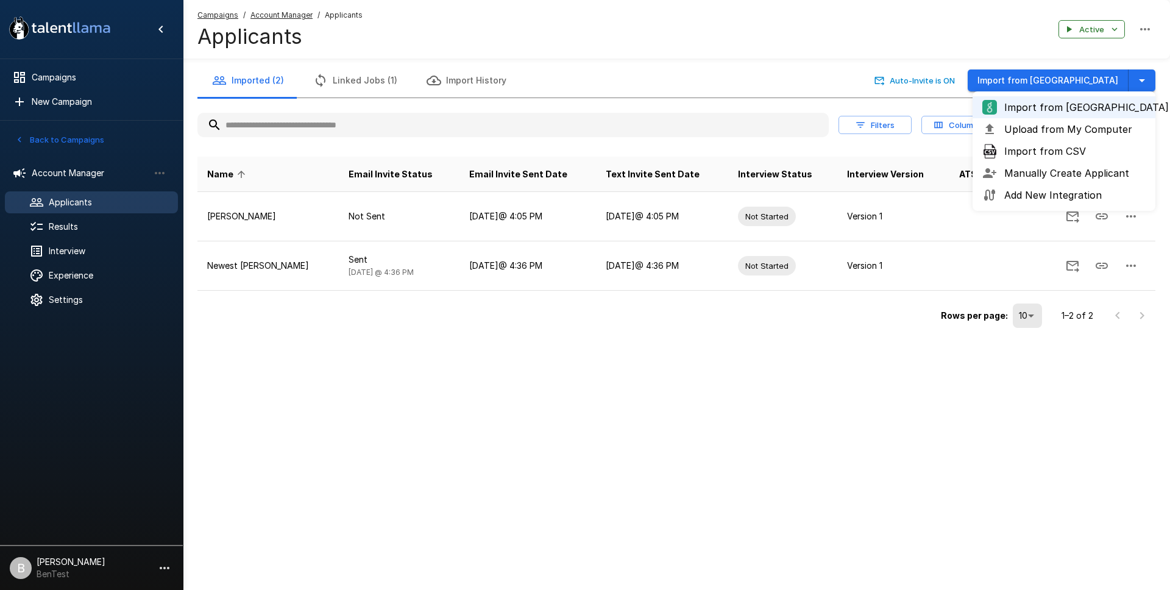
click at [1072, 174] on span "Manually Create Applicant" at bounding box center [1074, 173] width 141 height 15
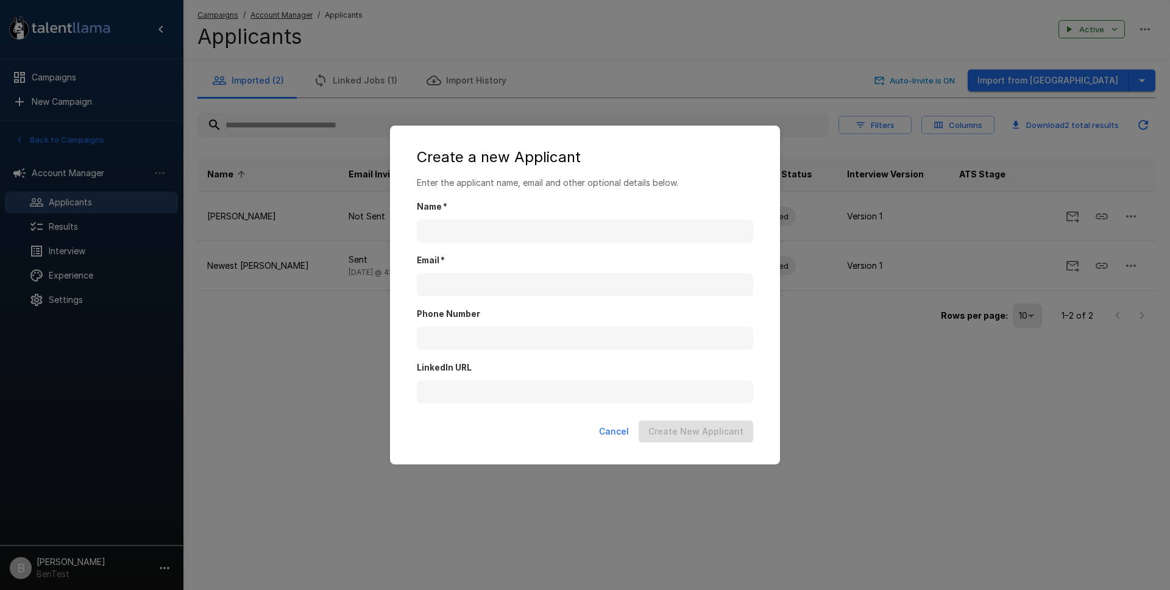
click at [625, 212] on label "Name   *" at bounding box center [585, 207] width 336 height 12
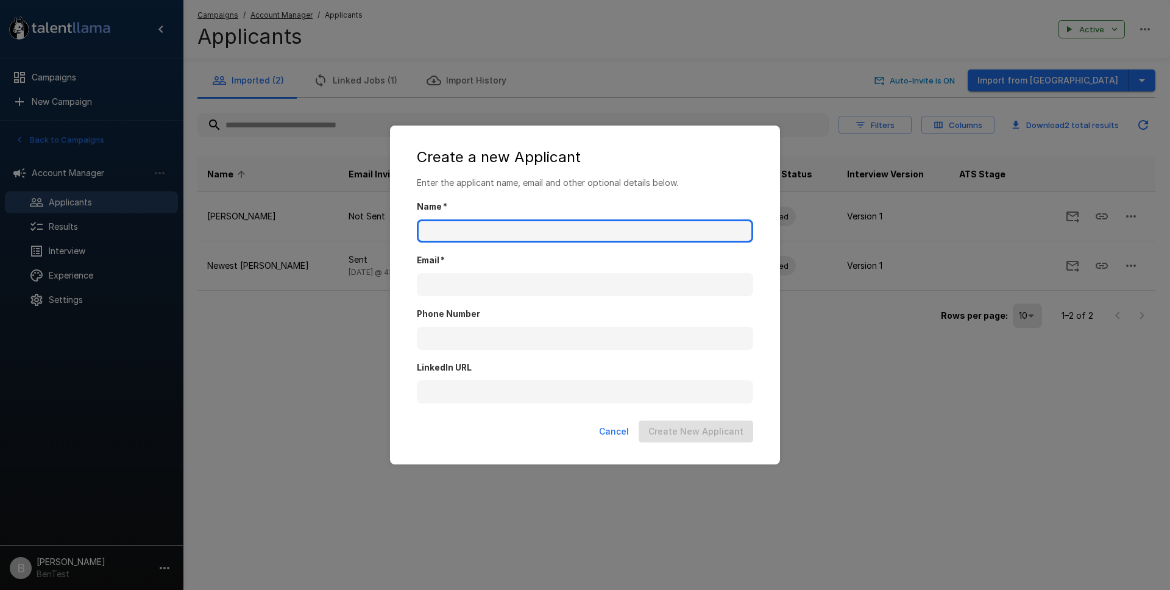
click at [625, 219] on input "Name   *" at bounding box center [585, 230] width 336 height 23
type input "********"
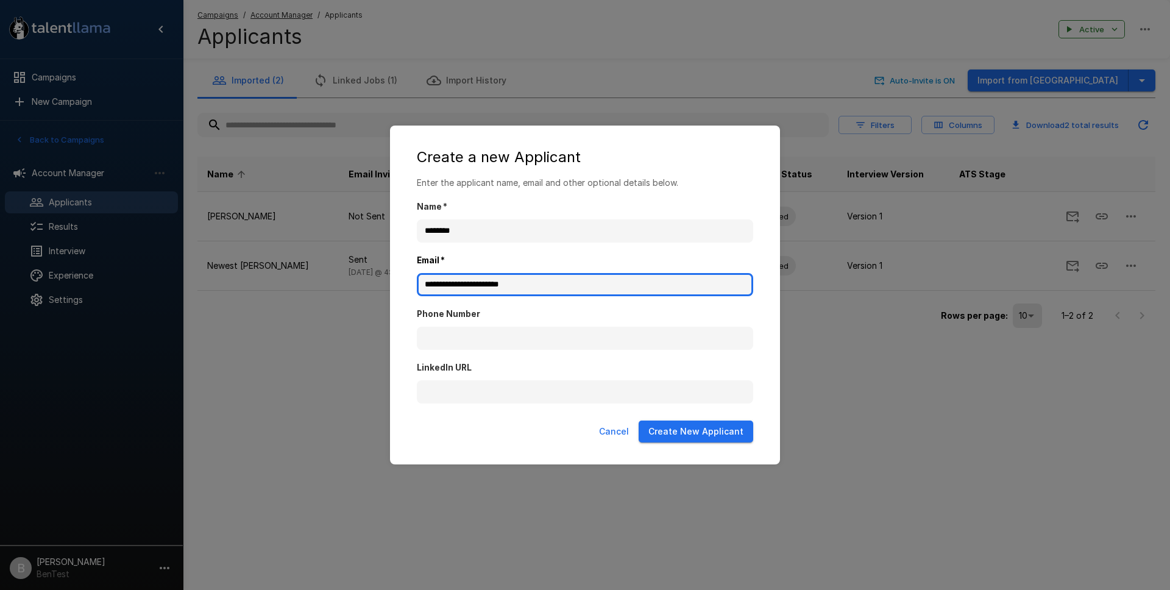
type input "**********"
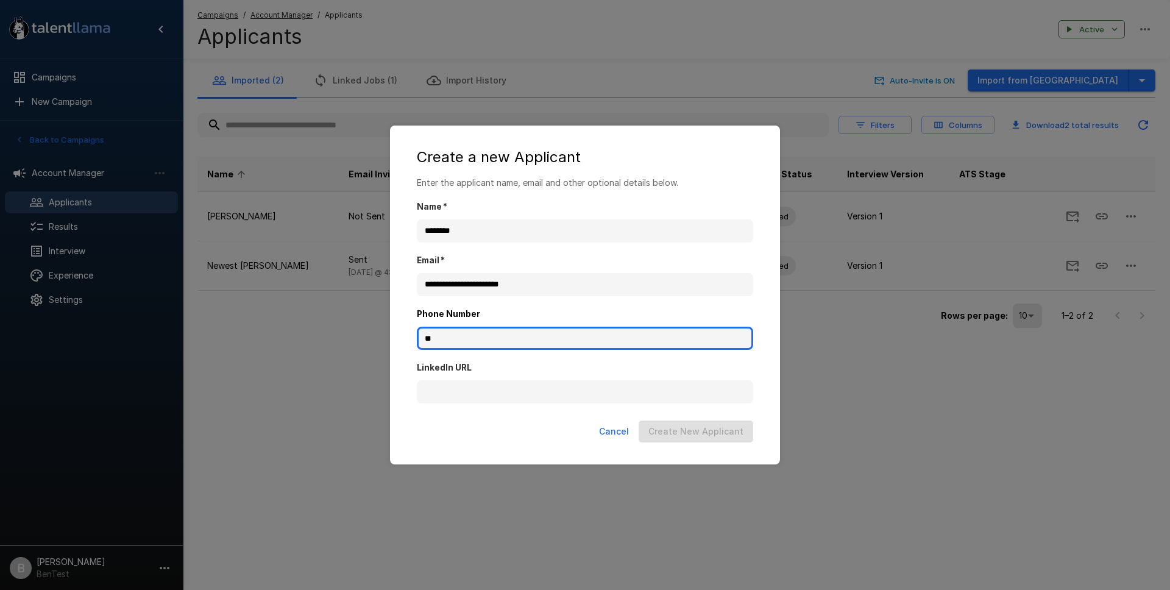
type input "**********"
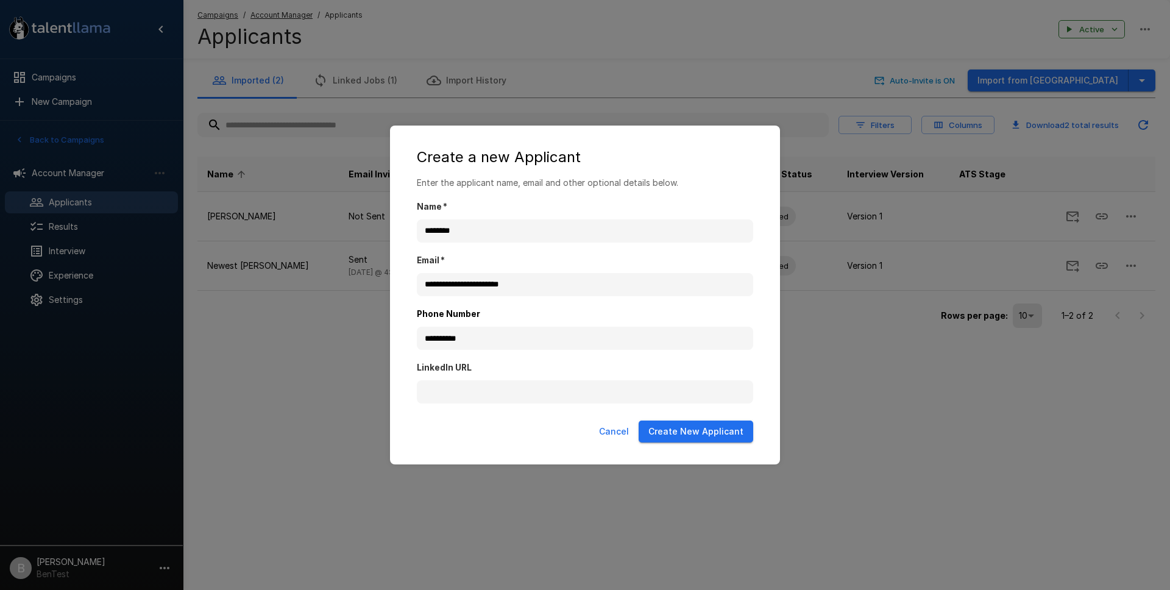
click at [713, 432] on button "Create New Applicant" at bounding box center [696, 431] width 115 height 23
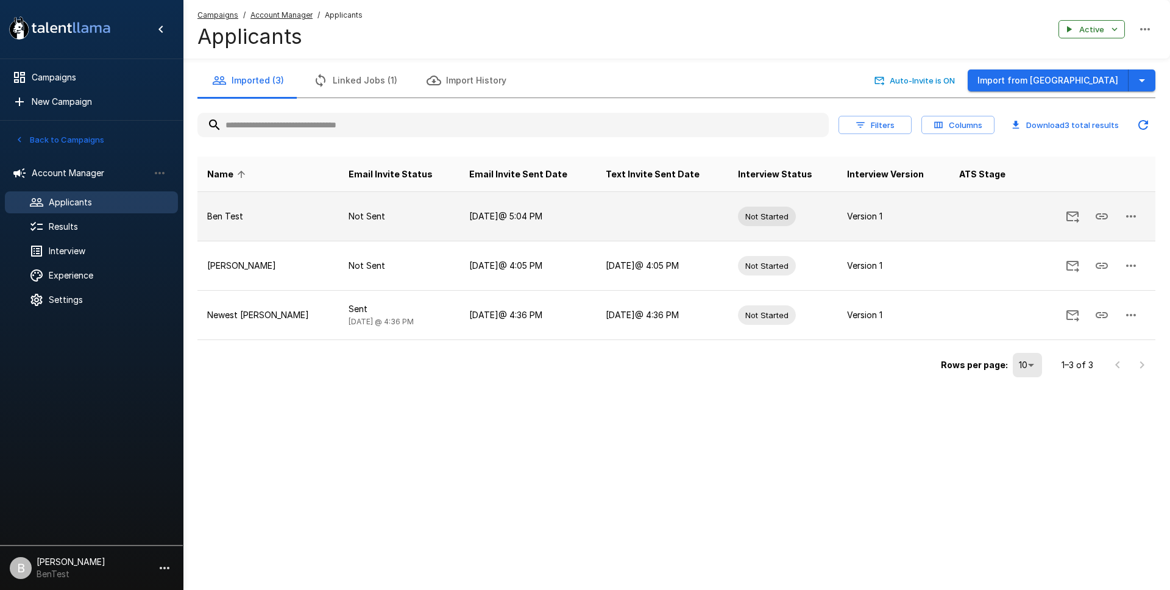
click at [601, 216] on td at bounding box center [662, 216] width 132 height 49
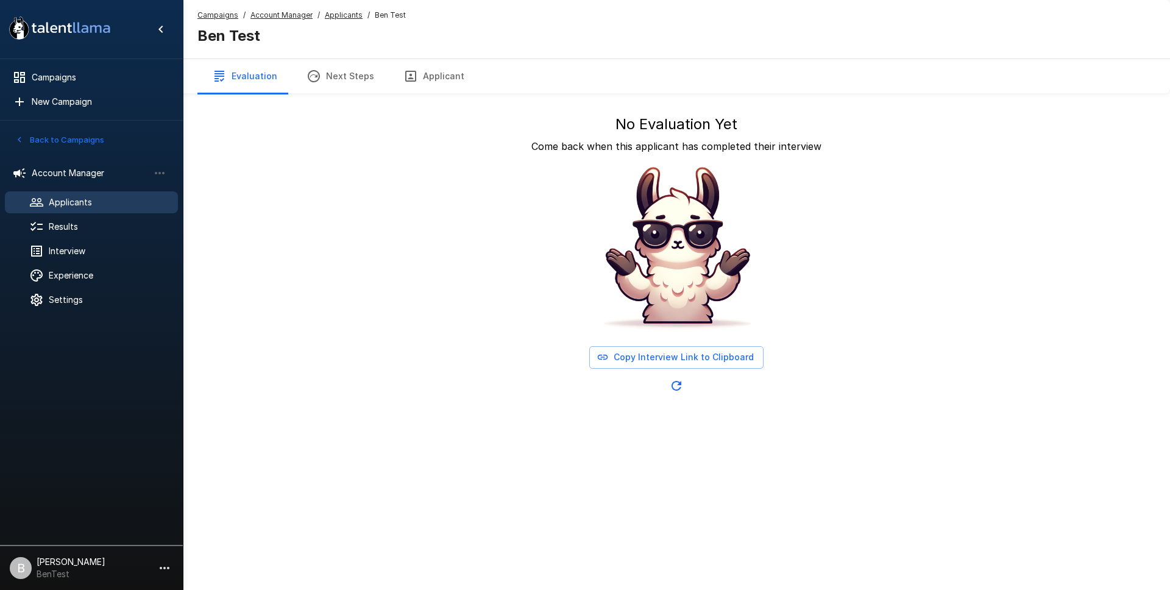
click at [274, 104] on div "No Evaluation Yet Come back when this applicant has completed their interview C…" at bounding box center [676, 251] width 907 height 313
click at [331, 18] on u "Applicants" at bounding box center [344, 14] width 38 height 9
